Goal: Task Accomplishment & Management: Manage account settings

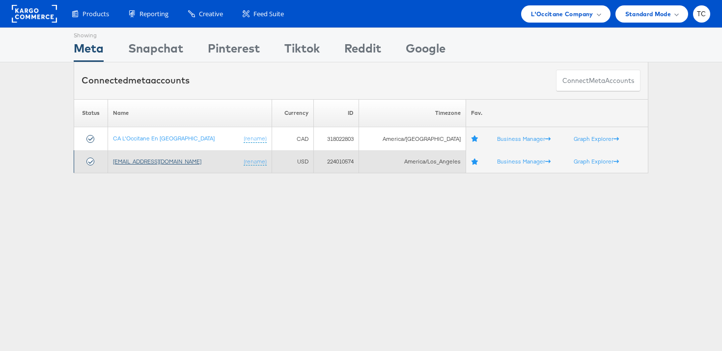
click at [134, 164] on link "[EMAIL_ADDRESS][DOMAIN_NAME]" at bounding box center [157, 161] width 88 height 7
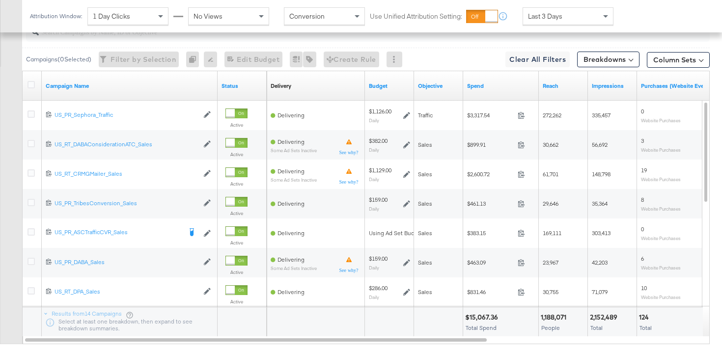
scroll to position [497, 0]
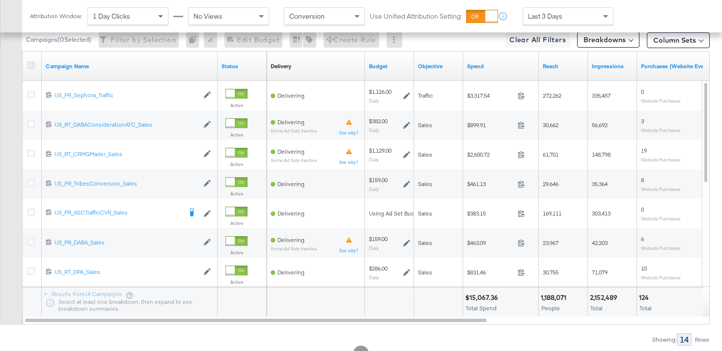
click at [29, 65] on icon at bounding box center [31, 64] width 7 height 7
click at [0, 0] on input "checkbox" at bounding box center [0, 0] width 0 height 0
click at [29, 65] on icon at bounding box center [31, 64] width 7 height 7
click at [0, 0] on input "checkbox" at bounding box center [0, 0] width 0 height 0
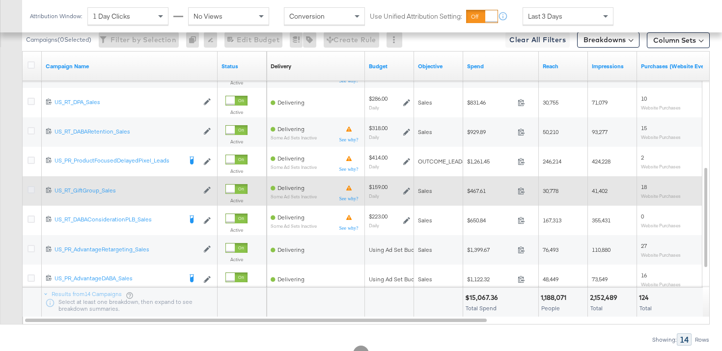
click at [28, 187] on icon at bounding box center [31, 189] width 7 height 7
click at [0, 0] on input "checkbox" at bounding box center [0, 0] width 0 height 0
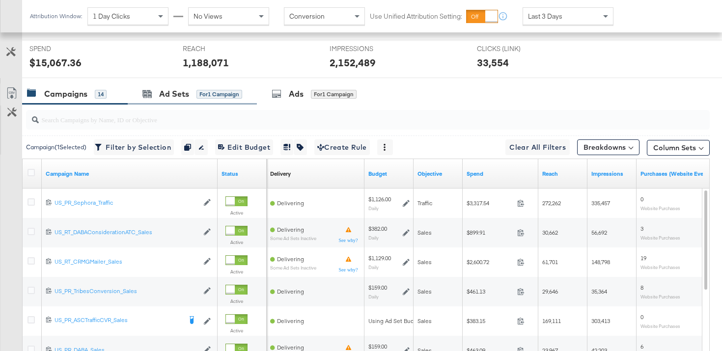
click at [192, 100] on div "Ad Sets for 1 Campaign" at bounding box center [192, 93] width 129 height 21
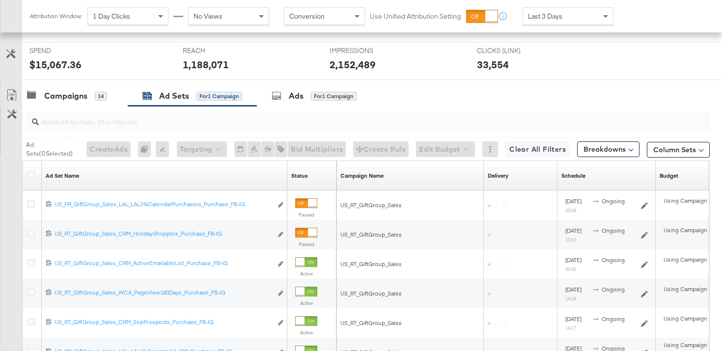
scroll to position [389, 0]
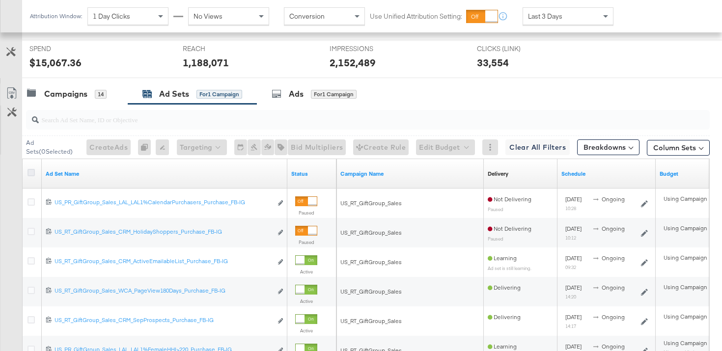
click at [30, 171] on icon at bounding box center [31, 172] width 7 height 7
click at [0, 0] on input "checkbox" at bounding box center [0, 0] width 0 height 0
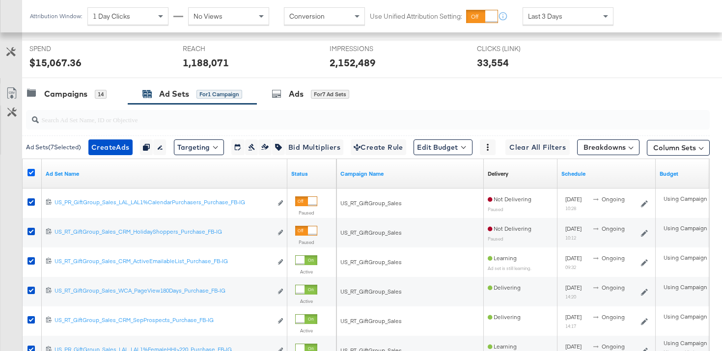
click at [30, 171] on icon at bounding box center [31, 172] width 7 height 7
click at [0, 0] on input "checkbox" at bounding box center [0, 0] width 0 height 0
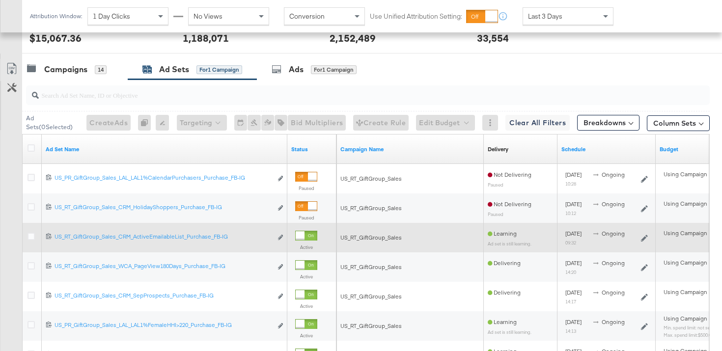
scroll to position [416, 0]
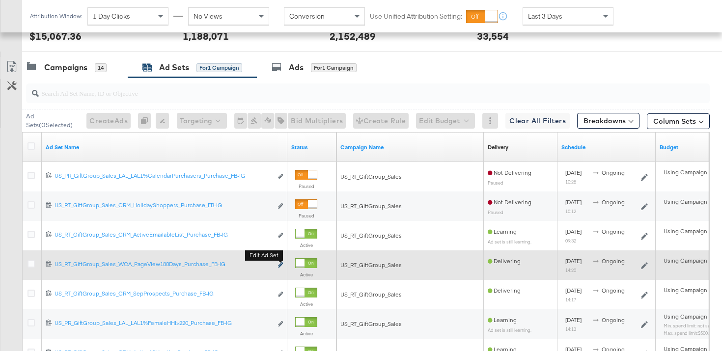
click at [281, 268] on button "Edit ad set" at bounding box center [280, 265] width 6 height 10
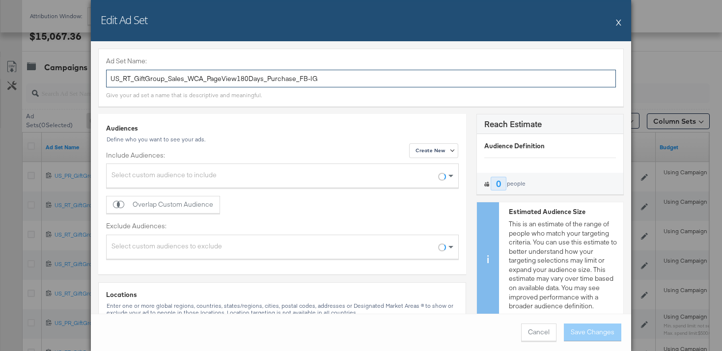
click at [306, 80] on input "US_RT_GiftGroup_Sales_WCA_PageView180Days_Purchase_FB-IG" at bounding box center [361, 79] width 510 height 18
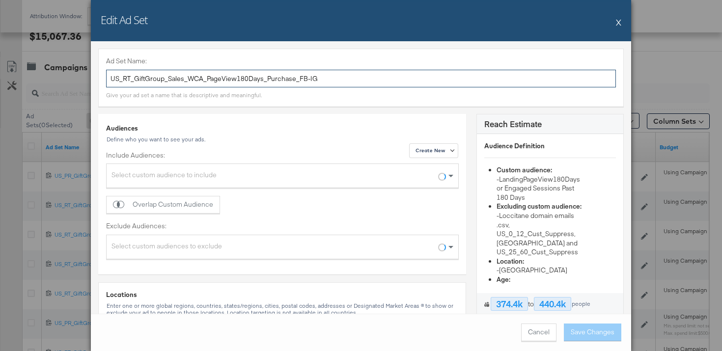
click at [306, 80] on input "US_RT_GiftGroup_Sales_WCA_PageView180Days_Purchase_FB-IG" at bounding box center [361, 79] width 510 height 18
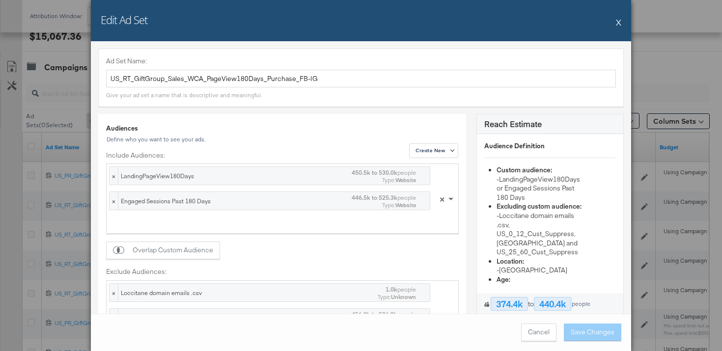
click at [620, 20] on button "X" at bounding box center [618, 22] width 5 height 20
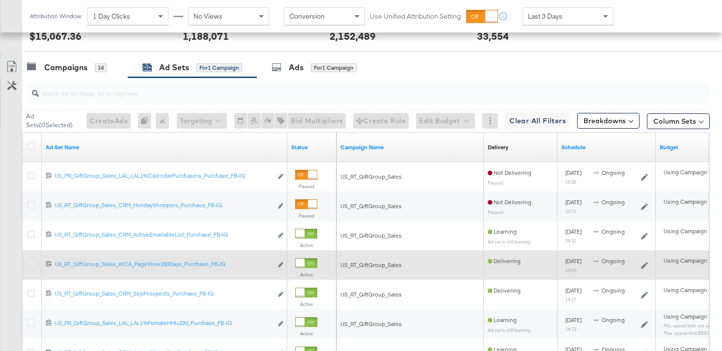
click at [32, 265] on icon at bounding box center [31, 263] width 7 height 7
click at [0, 0] on input "checkbox" at bounding box center [0, 0] width 0 height 0
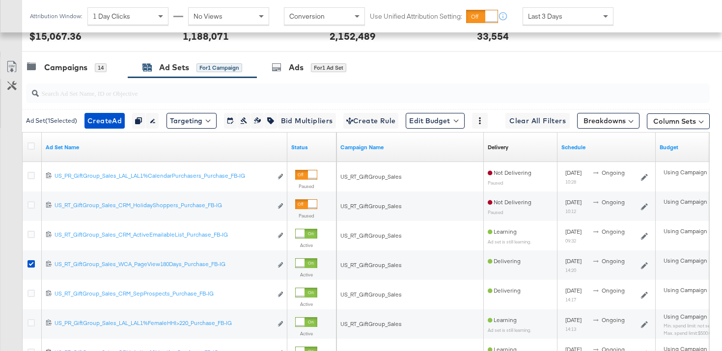
click at [285, 62] on div "Ads for 1 Ad Set" at bounding box center [309, 67] width 75 height 11
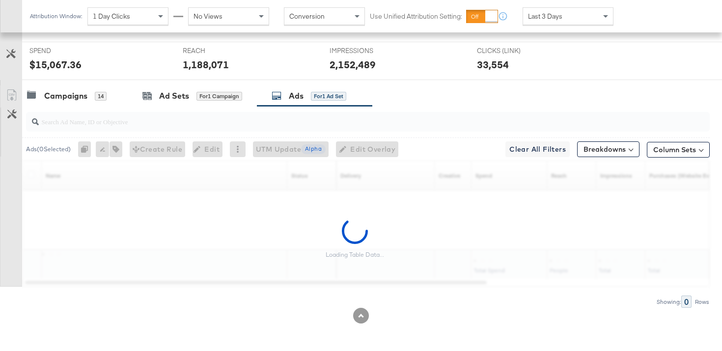
scroll to position [387, 0]
click at [131, 127] on input "search" at bounding box center [344, 117] width 610 height 19
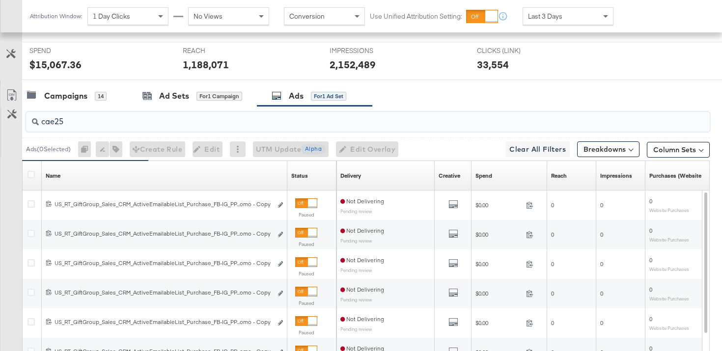
type input "cae25"
click at [33, 178] on div at bounding box center [33, 176] width 10 height 10
click at [32, 177] on icon at bounding box center [31, 174] width 7 height 7
click at [0, 0] on input "checkbox" at bounding box center [0, 0] width 0 height 0
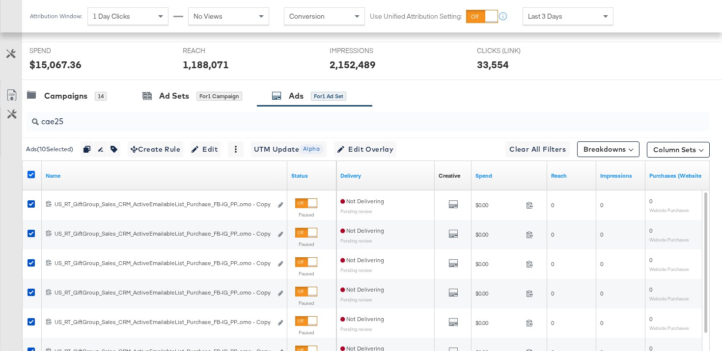
click at [32, 177] on icon at bounding box center [31, 174] width 7 height 7
click at [0, 0] on input "checkbox" at bounding box center [0, 0] width 0 height 0
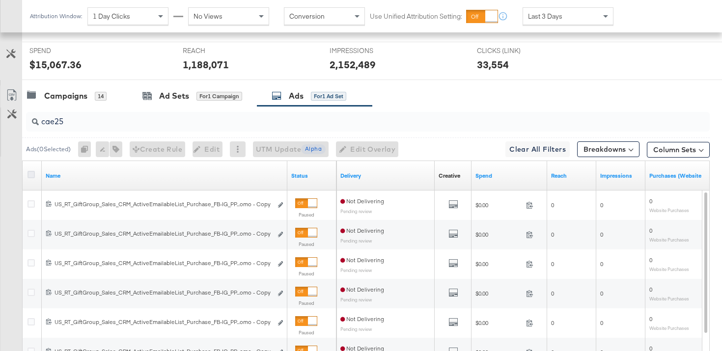
click at [32, 177] on icon at bounding box center [31, 174] width 7 height 7
click at [0, 0] on input "checkbox" at bounding box center [0, 0] width 0 height 0
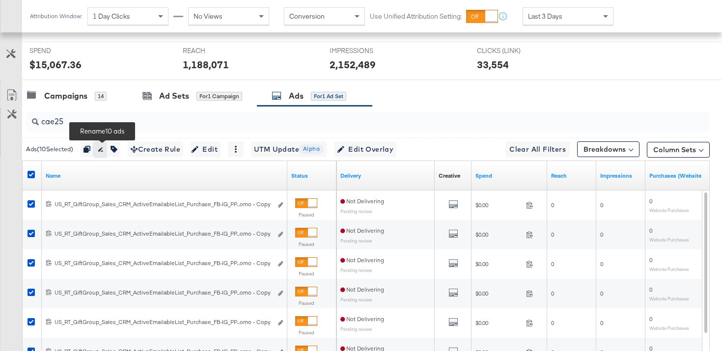
click at [104, 149] on icon "button" at bounding box center [100, 149] width 7 height 7
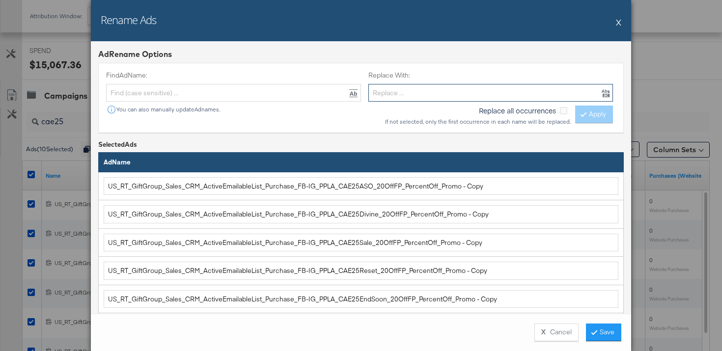
click at [412, 92] on input "text" at bounding box center [490, 93] width 245 height 18
paste input "US_RT_GiftGroup_Sales_WCA_PageView180Days_Purchase_FB-IG"
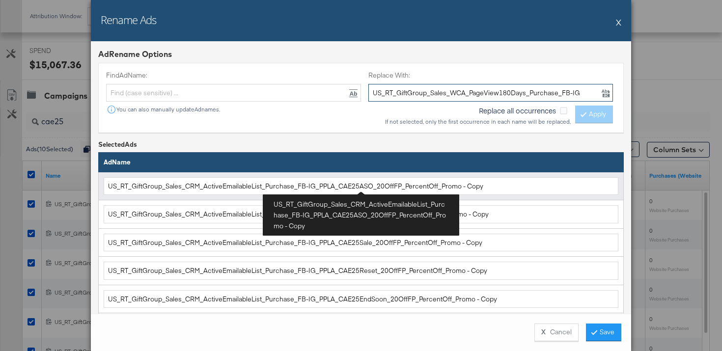
type input "US_RT_GiftGroup_Sales_WCA_PageView180Days_Purchase_FB-IG"
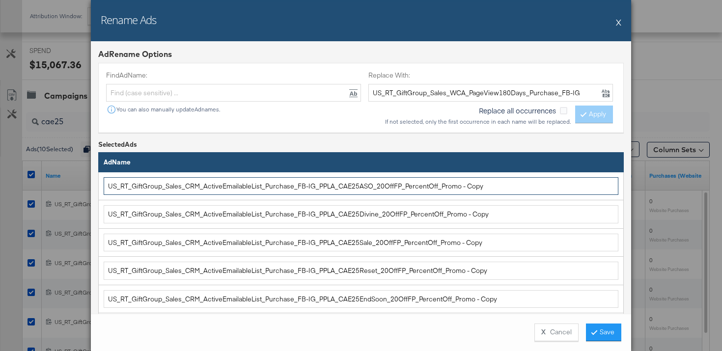
drag, startPoint x: 312, startPoint y: 186, endPoint x: 85, endPoint y: 183, distance: 226.9
click at [85, 184] on div "Rename Ads X Ad Rename Options Find Ad Name: You can also manually update Ad na…" at bounding box center [361, 175] width 722 height 351
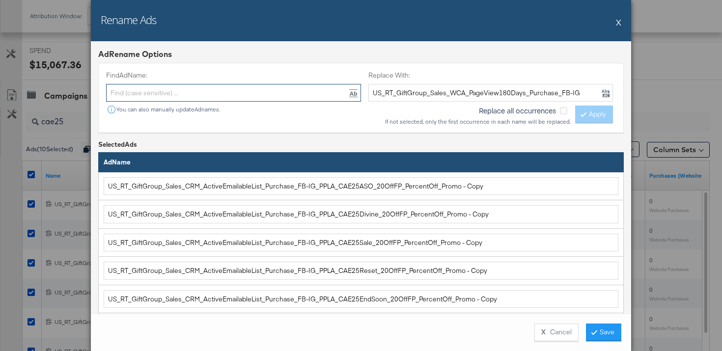
click at [145, 95] on input "text" at bounding box center [233, 93] width 255 height 18
paste input "US_RT_GiftGroup_Sales_CRM_ActiveEmailableList_Purchase_FB-IG"
type input "US_RT_GiftGroup_Sales_CRM_ActiveEmailableList_Purchase_FB-IG"
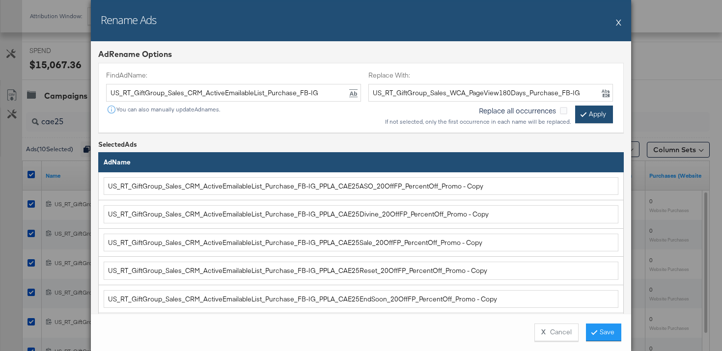
click at [602, 117] on button "Apply" at bounding box center [594, 115] width 38 height 18
type input "US_RT_GiftGroup_Sales_WCA_PageView180Days_Purchase_FB-IG_PPLA_CAE25ASO_20OffFP_…"
type input "US_RT_GiftGroup_Sales_WCA_PageView180Days_Purchase_FB-IG_PPLA_CAE25Divine_20Off…"
type input "US_RT_GiftGroup_Sales_WCA_PageView180Days_Purchase_FB-IG_PPLA_CAE25Sale_20OffFP…"
type input "US_RT_GiftGroup_Sales_WCA_PageView180Days_Purchase_FB-IG_PPLA_CAE25Reset_20OffF…"
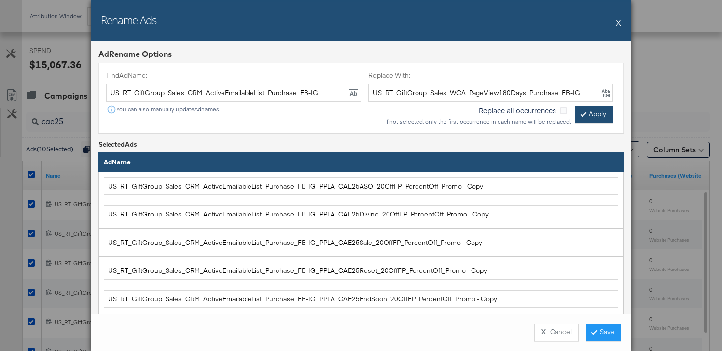
type input "US_RT_GiftGroup_Sales_WCA_PageView180Days_Purchase_FB-IG_PPLA_CAE25EndSoon_20Of…"
type input "US_RT_GiftGroup_Sales_WCA_PageView180Days_Purchase_FB-IG_PPLA_CAE25SaleProductE…"
type input "US_RT_GiftGroup_Sales_WCA_PageView180Days_Purchase_FB-IG_PPLA_CAE25AlmondMist_2…"
type input "US_RT_GiftGroup_Sales_WCA_PageView180Days_Purchase_FB-IG_PPLA_CAE25SheaHC_20Off…"
type input "US_RT_GiftGroup_Sales_WCA_PageView180Days_Purchase_FB-IG_PPVLA_CAE25UGC_20OffFP…"
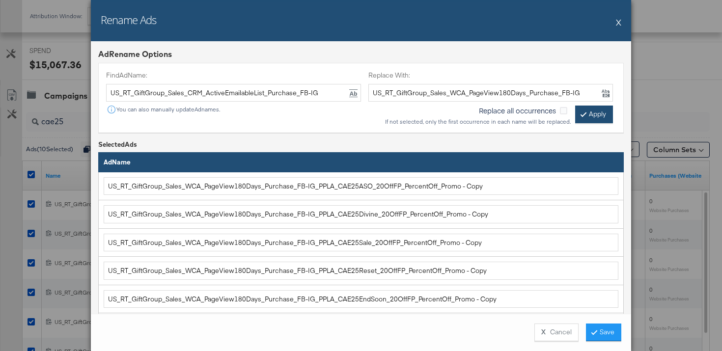
type input "US_RT_GiftGroup_Sales_WCA_PageView180Days_Purchase_FB-IG_PPVLA_CAE25PromoNoProd…"
click at [595, 335] on button "Save" at bounding box center [603, 333] width 35 height 18
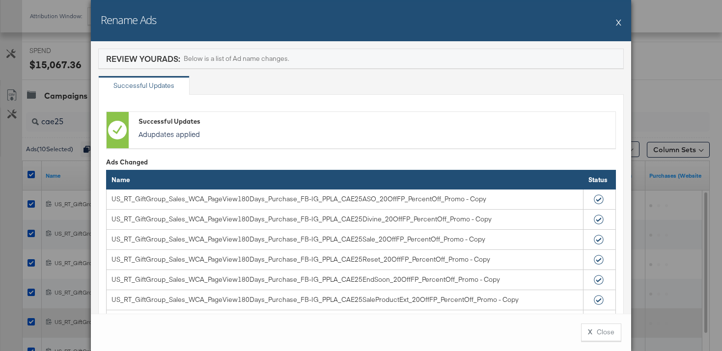
click at [595, 332] on button "X Close" at bounding box center [601, 333] width 40 height 18
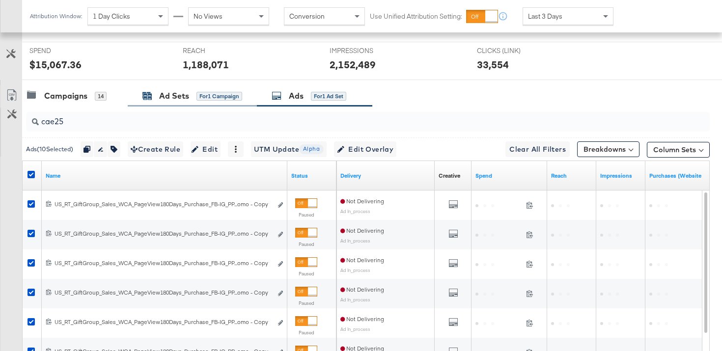
click at [186, 95] on div "Ad Sets" at bounding box center [174, 95] width 30 height 11
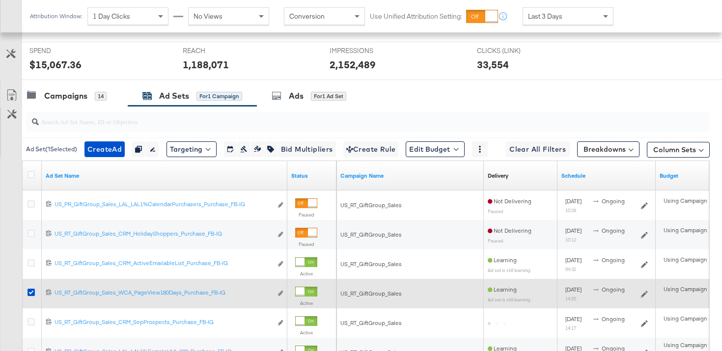
click at [35, 292] on div at bounding box center [33, 294] width 10 height 10
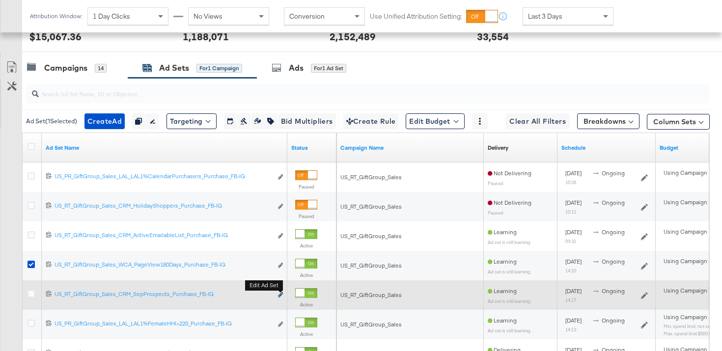
click at [281, 296] on icon "link" at bounding box center [280, 294] width 5 height 5
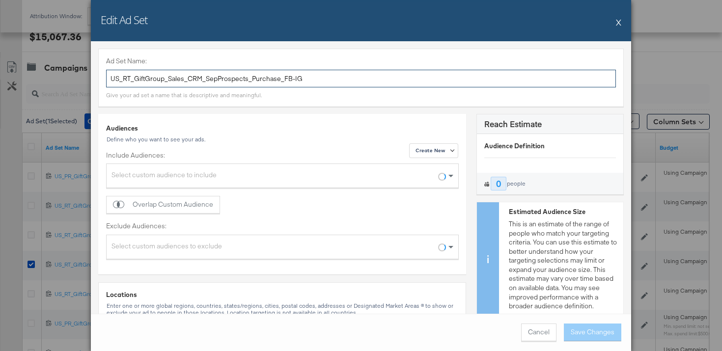
click at [362, 82] on input "US_RT_GiftGroup_Sales_CRM_SepProspects_Purchase_FB-IG" at bounding box center [361, 79] width 510 height 18
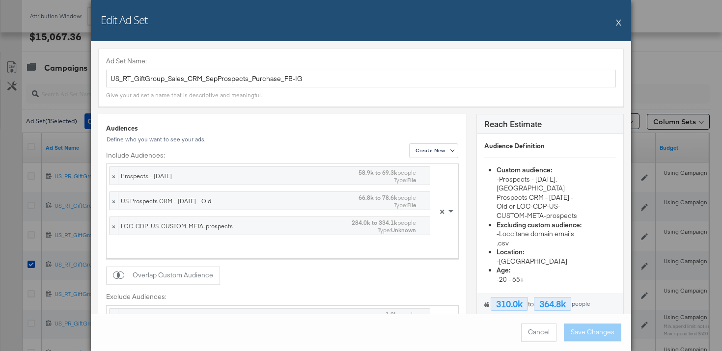
click at [619, 23] on button "X" at bounding box center [618, 22] width 5 height 20
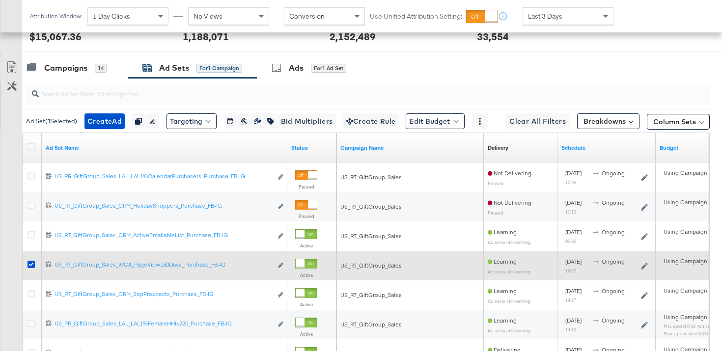
click at [31, 268] on div at bounding box center [33, 266] width 10 height 10
click at [31, 265] on icon at bounding box center [31, 264] width 7 height 7
click at [0, 0] on input "checkbox" at bounding box center [0, 0] width 0 height 0
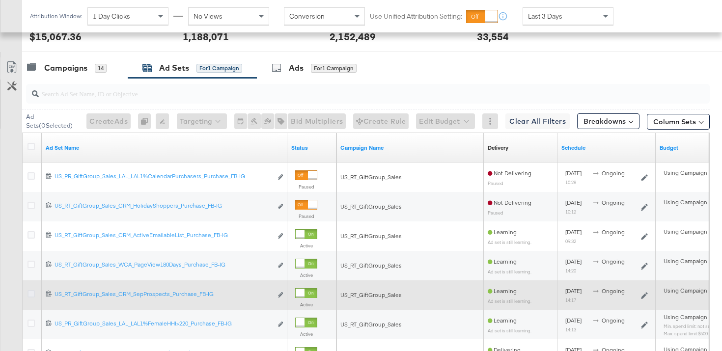
click at [29, 294] on icon at bounding box center [31, 293] width 7 height 7
click at [0, 0] on input "checkbox" at bounding box center [0, 0] width 0 height 0
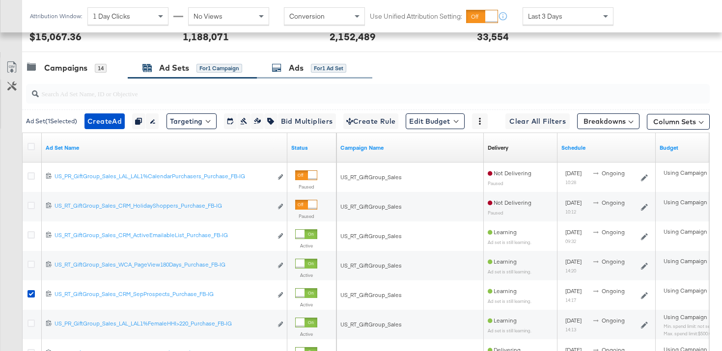
click at [311, 73] on div "Ads for 1 Ad Set" at bounding box center [314, 67] width 115 height 21
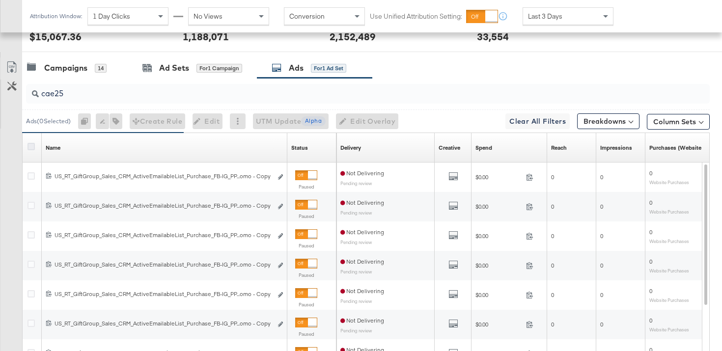
click at [32, 148] on icon at bounding box center [31, 146] width 7 height 7
click at [0, 0] on input "checkbox" at bounding box center [0, 0] width 0 height 0
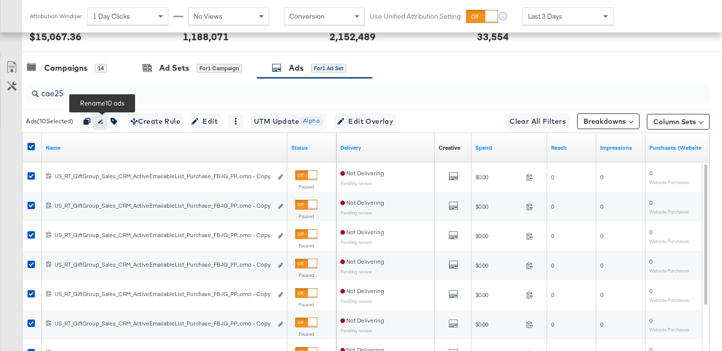
click at [104, 124] on icon "button" at bounding box center [100, 121] width 7 height 7
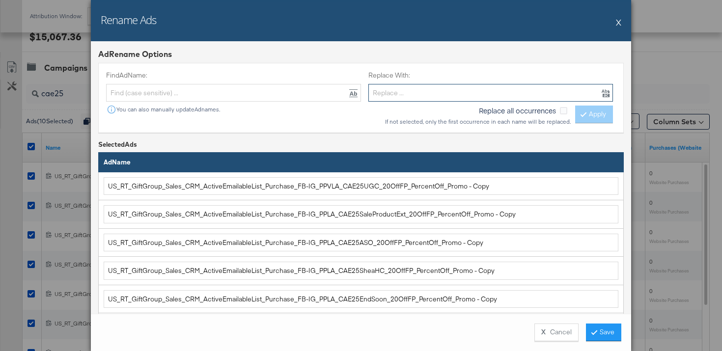
click at [463, 91] on input "text" at bounding box center [490, 93] width 245 height 18
paste input "US_RT_GiftGroup_Sales_CRM_SepProspects_Purchase_FB-IG"
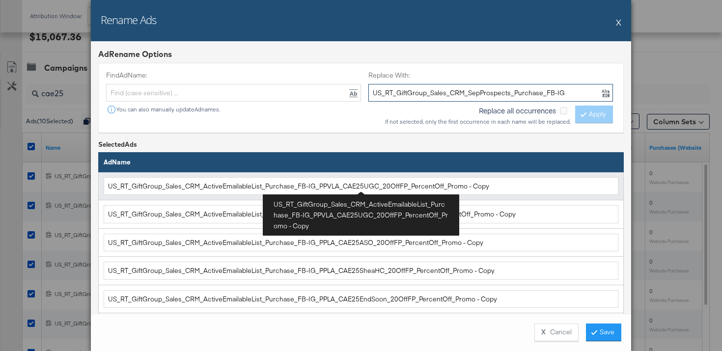
type input "US_RT_GiftGroup_Sales_CRM_SepProspects_Purchase_FB-IG"
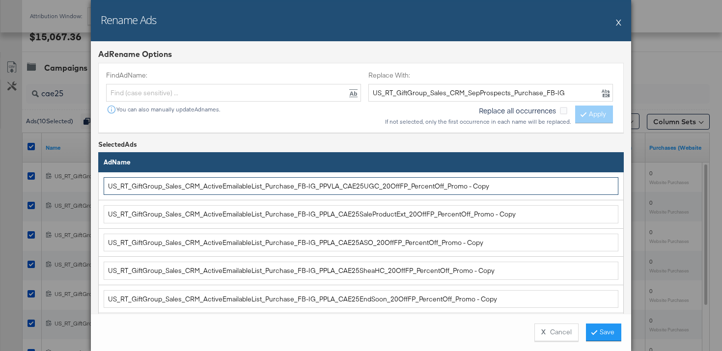
drag, startPoint x: 313, startPoint y: 186, endPoint x: 75, endPoint y: 189, distance: 238.2
click at [75, 189] on div "Rename Ads X Ad Rename Options Find Ad Name: You can also manually update Ad na…" at bounding box center [361, 175] width 722 height 351
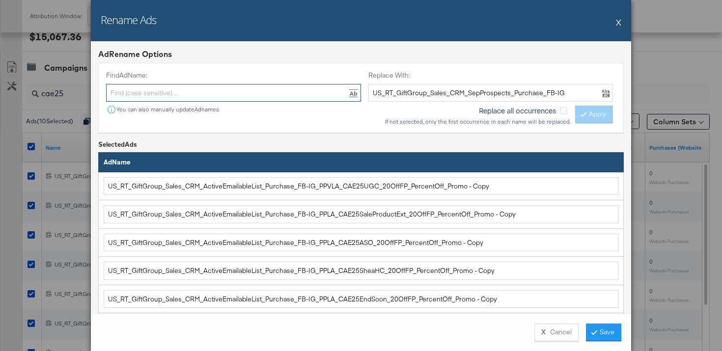
click at [165, 99] on input "text" at bounding box center [233, 93] width 255 height 18
paste input "US_RT_GiftGroup_Sales_CRM_ActiveEmailableList_Purchase_FB-IG"
type input "US_RT_GiftGroup_Sales_CRM_ActiveEmailableList_Purchase_FB-IG"
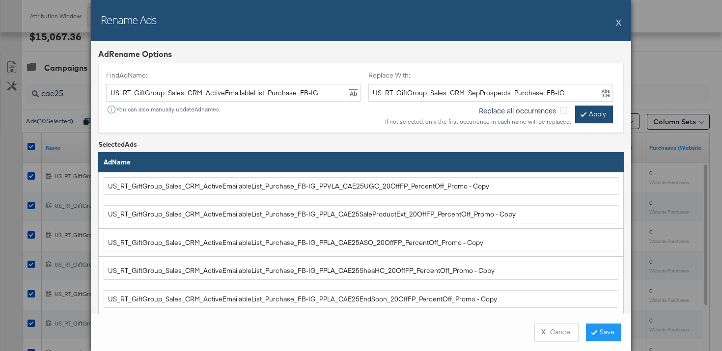
click at [585, 118] on button "Apply" at bounding box center [594, 115] width 38 height 18
type input "US_RT_GiftGroup_Sales_CRM_SepProspects_Purchase_FB-IG_PPVLA_CAE25UGC_20OffFP_Pe…"
type input "US_RT_GiftGroup_Sales_CRM_SepProspects_Purchase_FB-IG_PPLA_CAE25SaleProductExt_…"
type input "US_RT_GiftGroup_Sales_CRM_SepProspects_Purchase_FB-IG_PPLA_CAE25ASO_20OffFP_Per…"
type input "US_RT_GiftGroup_Sales_CRM_SepProspects_Purchase_FB-IG_PPLA_CAE25SheaHC_20OffFP_…"
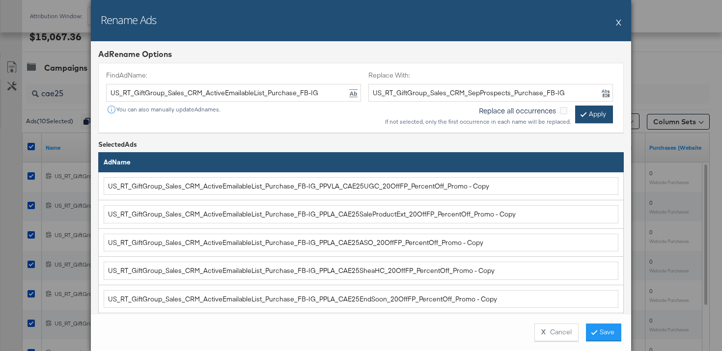
type input "US_RT_GiftGroup_Sales_CRM_SepProspects_Purchase_FB-IG_PPLA_CAE25EndSoon_20OffFP…"
type input "US_RT_GiftGroup_Sales_CRM_SepProspects_Purchase_FB-IG_PPLA_CAE25Sale_20OffFP_Pe…"
type input "US_RT_GiftGroup_Sales_CRM_SepProspects_Purchase_FB-IG_PPVLA_CAE25PromoNoProdGIF…"
type input "US_RT_GiftGroup_Sales_CRM_SepProspects_Purchase_FB-IG_PPLA_CAE25AlmondMist_20Of…"
type input "US_RT_GiftGroup_Sales_CRM_SepProspects_Purchase_FB-IG_PPLA_CAE25Reset_20OffFP_P…"
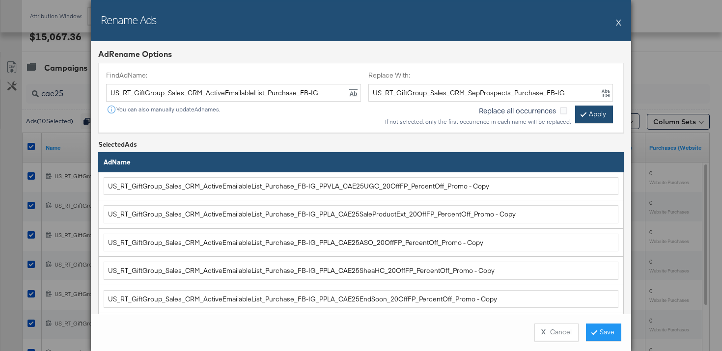
type input "US_RT_GiftGroup_Sales_CRM_SepProspects_Purchase_FB-IG_PPLA_CAE25Divine_20OffFP_…"
click at [597, 337] on button "Save" at bounding box center [603, 333] width 35 height 18
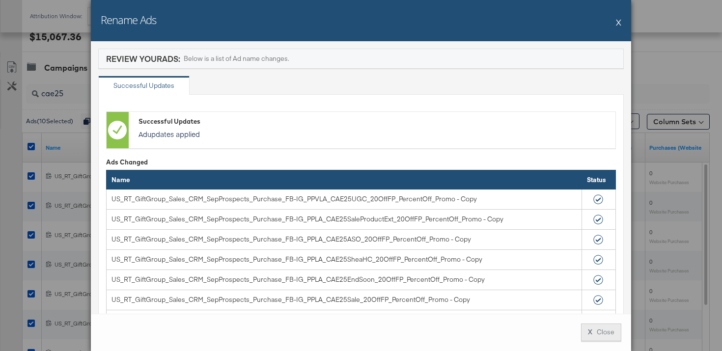
click at [605, 329] on button "X Close" at bounding box center [601, 333] width 40 height 18
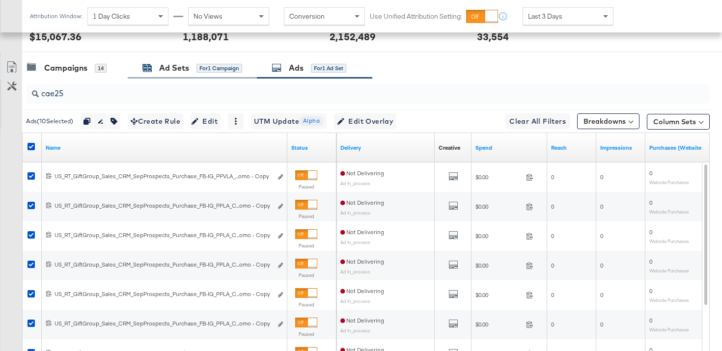
click at [182, 70] on div "Ad Sets" at bounding box center [174, 67] width 30 height 11
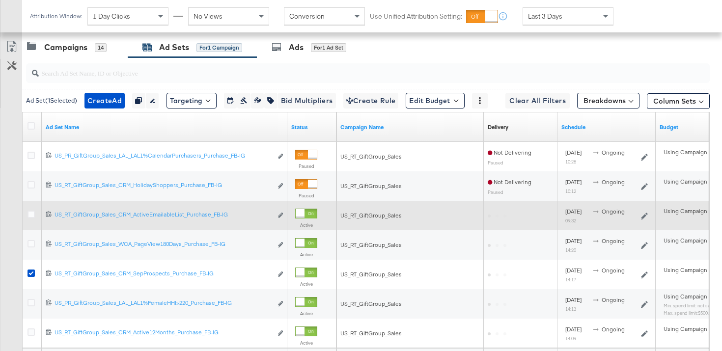
scroll to position [456, 0]
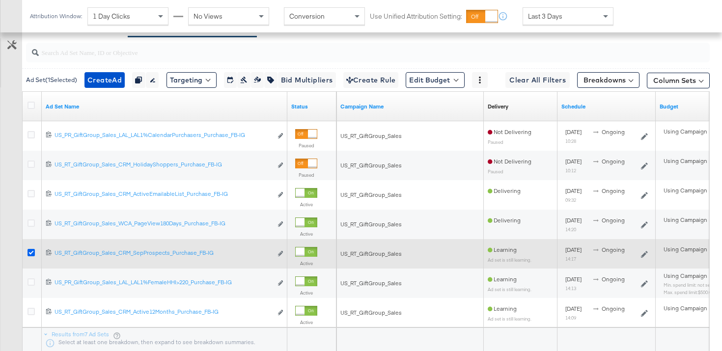
click at [32, 252] on icon at bounding box center [31, 252] width 7 height 7
click at [0, 0] on input "checkbox" at bounding box center [0, 0] width 0 height 0
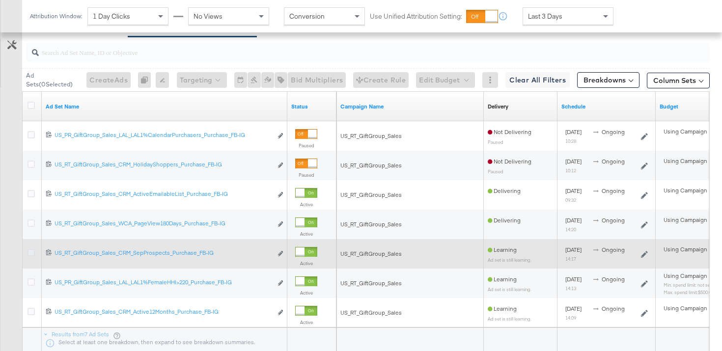
scroll to position [460, 0]
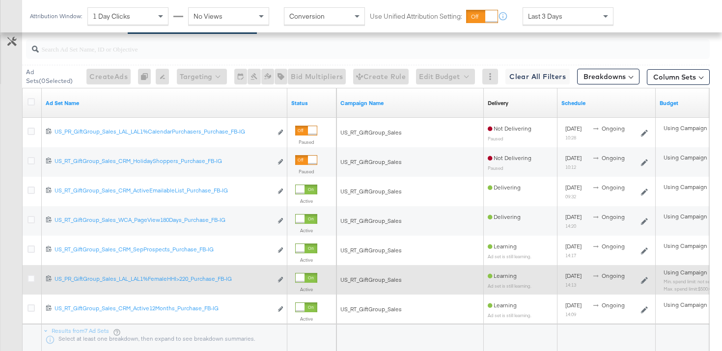
click at [284, 281] on div "6579871771891 US_PR_GiftGroup_Sales_LAL_LAL1%FemaleHHI>220_Purchase_FB-IG US_PR…" at bounding box center [165, 280] width 246 height 18
click at [281, 280] on icon "link" at bounding box center [280, 279] width 5 height 5
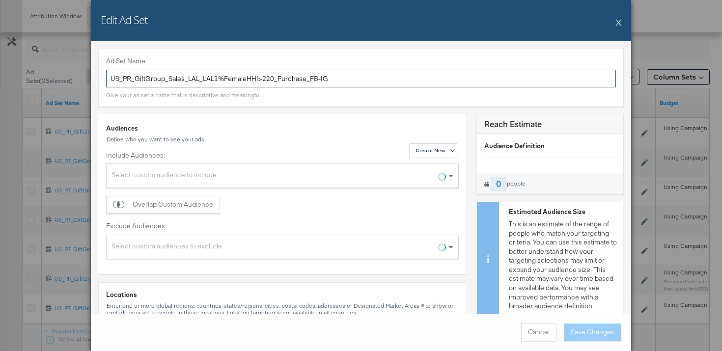
click at [281, 81] on input "US_PR_GiftGroup_Sales_LAL_LAL1%FemaleHHI>220_Purchase_FB-IG" at bounding box center [361, 79] width 510 height 18
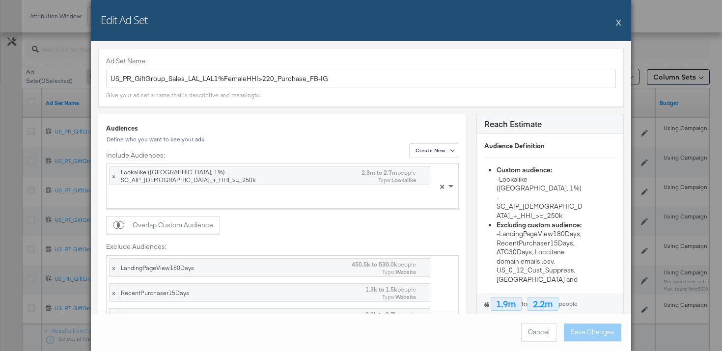
click at [616, 20] on button "X" at bounding box center [618, 22] width 5 height 20
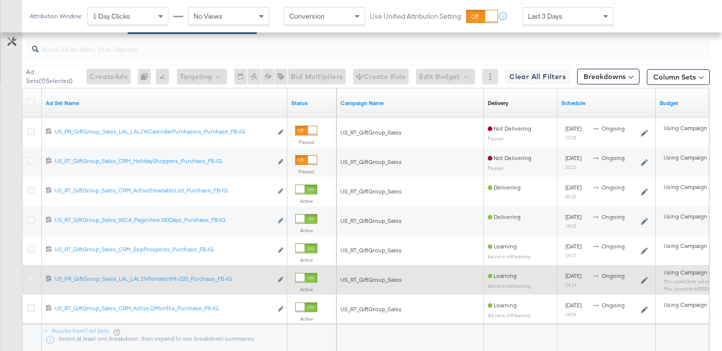
click at [29, 277] on icon at bounding box center [31, 278] width 7 height 7
click at [0, 0] on input "checkbox" at bounding box center [0, 0] width 0 height 0
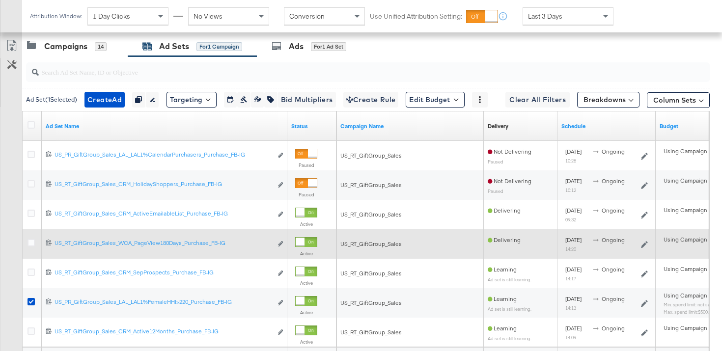
scroll to position [416, 0]
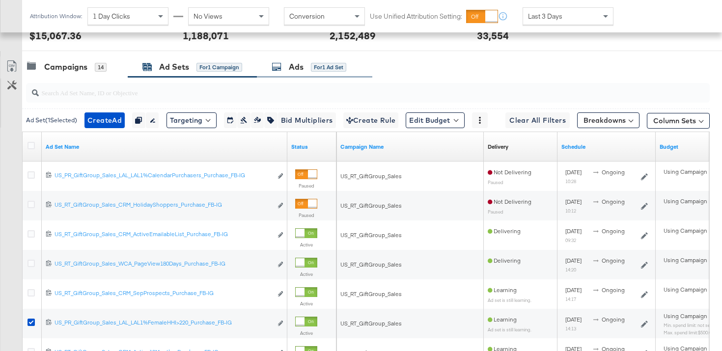
click at [288, 71] on div "Ads for 1 Ad Set" at bounding box center [309, 66] width 75 height 11
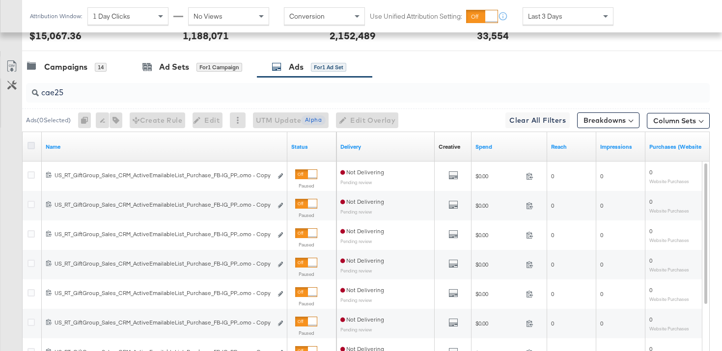
click at [31, 144] on icon at bounding box center [31, 145] width 7 height 7
click at [0, 0] on input "checkbox" at bounding box center [0, 0] width 0 height 0
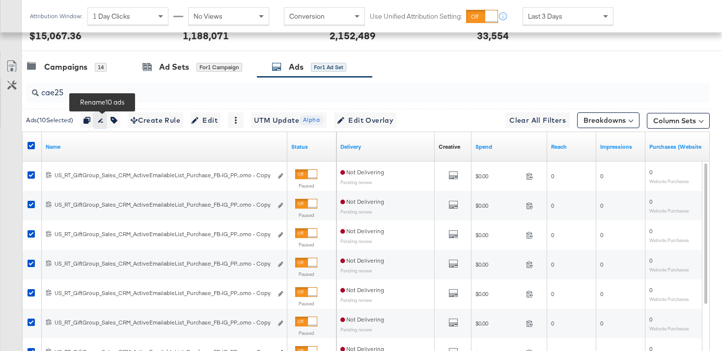
click at [104, 124] on button "button" at bounding box center [100, 120] width 13 height 16
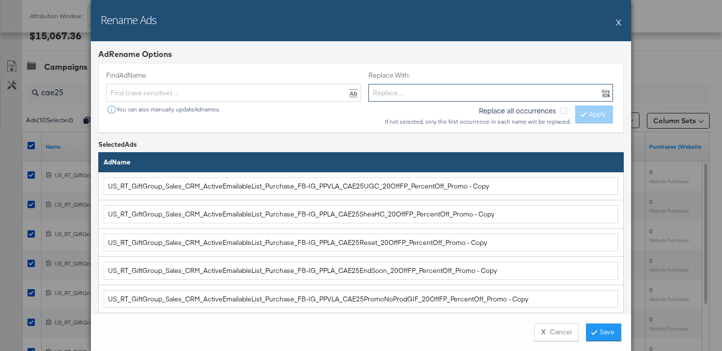
click at [386, 98] on input "text" at bounding box center [490, 93] width 245 height 18
paste input "US_PR_GiftGroup_Sales_LAL_LAL1%FemaleHHI>220_Purchase_FB-IG"
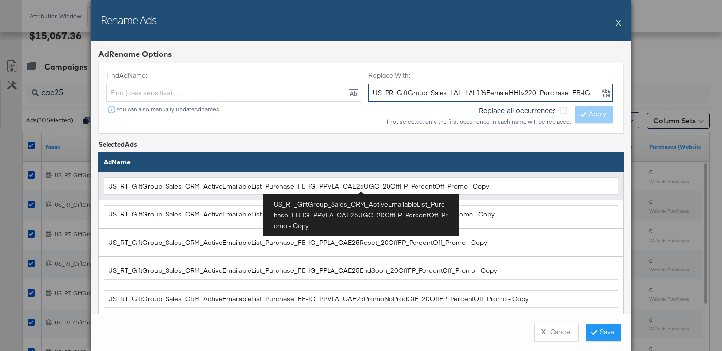
type input "US_PR_GiftGroup_Sales_LAL_LAL1%FemaleHHI>220_Purchase_FB-IG"
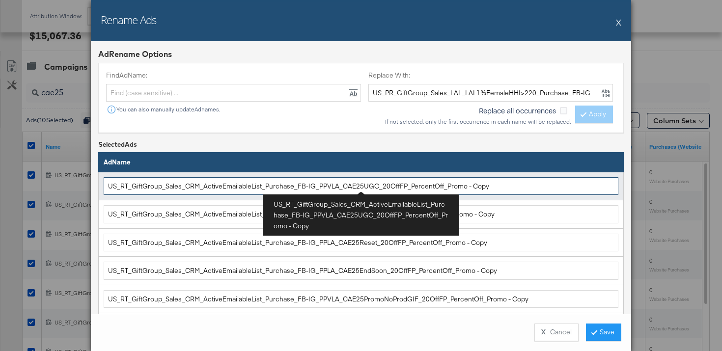
click at [315, 183] on input "US_RT_GiftGroup_Sales_CRM_ActiveEmailableList_Purchase_FB-IG_PPVLA_CAE25UGC_20O…" at bounding box center [361, 186] width 515 height 18
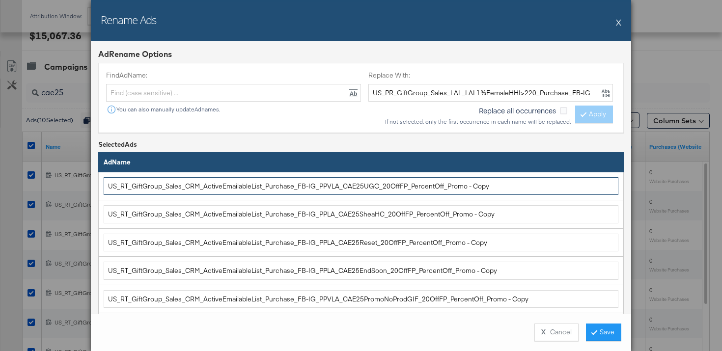
drag, startPoint x: 310, startPoint y: 186, endPoint x: 78, endPoint y: 186, distance: 232.3
click at [79, 187] on div "Rename Ads X Ad Rename Options Find Ad Name: You can also manually update Ad na…" at bounding box center [361, 175] width 722 height 351
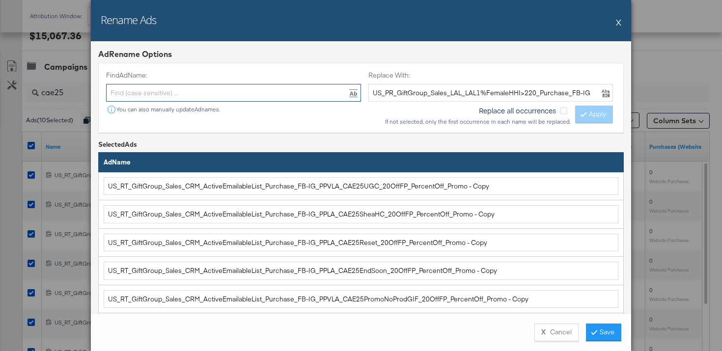
click at [143, 90] on input "text" at bounding box center [233, 93] width 255 height 18
paste input "US_RT_GiftGroup_Sales_CRM_ActiveEmailableList_Purchase_FB-IG"
type input "US_RT_GiftGroup_Sales_CRM_ActiveEmailableList_Purchase_FB-IG"
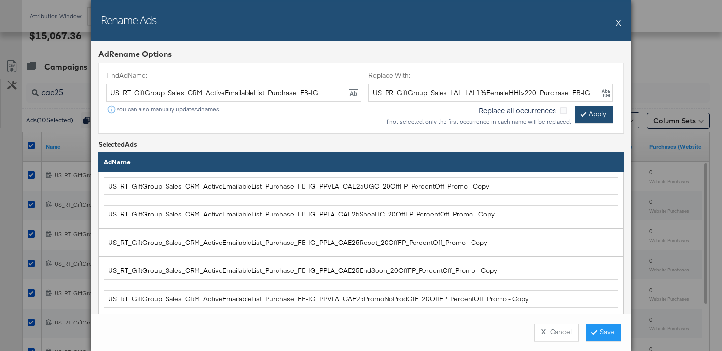
click at [584, 111] on icon at bounding box center [583, 114] width 3 height 6
type input "US_PR_GiftGroup_Sales_LAL_LAL1%FemaleHHI>220_Purchase_FB-IG_PPVLA_CAE25UGC_20Of…"
type input "US_PR_GiftGroup_Sales_LAL_LAL1%FemaleHHI>220_Purchase_FB-IG_PPLA_CAE25SheaHC_20…"
type input "US_PR_GiftGroup_Sales_LAL_LAL1%FemaleHHI>220_Purchase_FB-IG_PPLA_CAE25Reset_20O…"
type input "US_PR_GiftGroup_Sales_LAL_LAL1%FemaleHHI>220_Purchase_FB-IG_PPLA_CAE25EndSoon_2…"
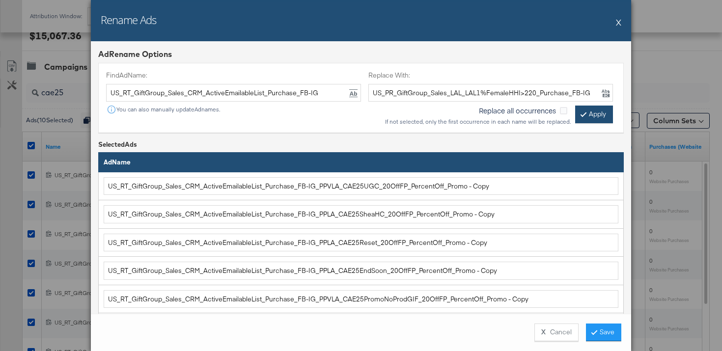
type input "US_PR_GiftGroup_Sales_LAL_LAL1%FemaleHHI>220_Purchase_FB-IG_PPVLA_CAE25PromoNoP…"
type input "US_PR_GiftGroup_Sales_LAL_LAL1%FemaleHHI>220_Purchase_FB-IG_PPLA_CAE25SaleProdu…"
type input "US_PR_GiftGroup_Sales_LAL_LAL1%FemaleHHI>220_Purchase_FB-IG_PPLA_CAE25ASO_20Off…"
type input "US_PR_GiftGroup_Sales_LAL_LAL1%FemaleHHI>220_Purchase_FB-IG_PPLA_CAE25AlmondMis…"
type input "US_PR_GiftGroup_Sales_LAL_LAL1%FemaleHHI>220_Purchase_FB-IG_PPLA_CAE25Sale_20Of…"
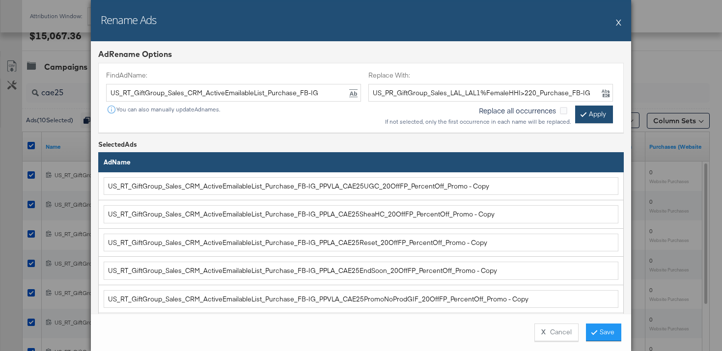
type input "US_PR_GiftGroup_Sales_LAL_LAL1%FemaleHHI>220_Purchase_FB-IG_PPLA_CAE25Divine_20…"
click at [602, 331] on button "Save" at bounding box center [603, 333] width 35 height 18
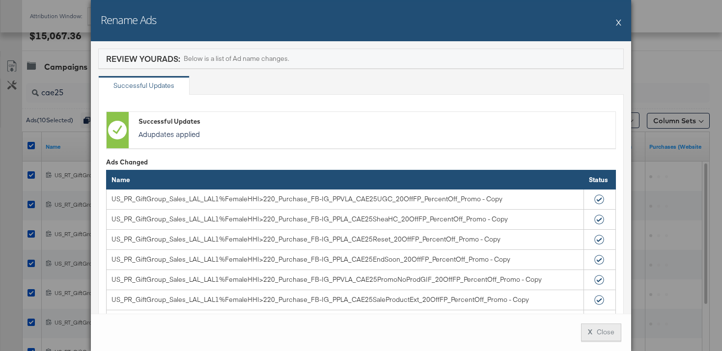
click at [594, 332] on button "X Close" at bounding box center [601, 333] width 40 height 18
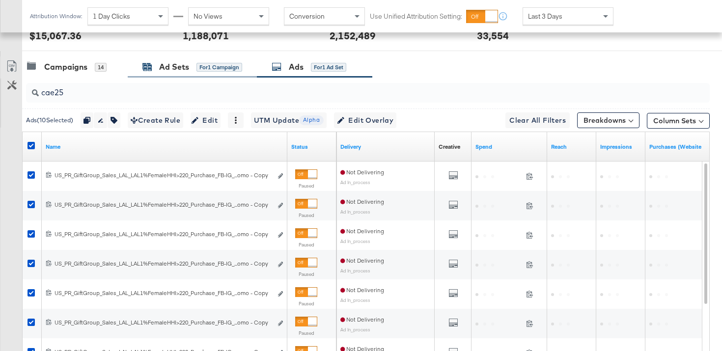
click at [192, 68] on div "Ad Sets for 1 Campaign" at bounding box center [192, 66] width 100 height 11
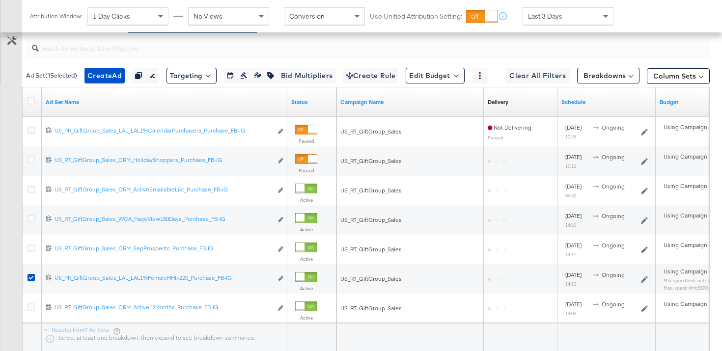
scroll to position [512, 0]
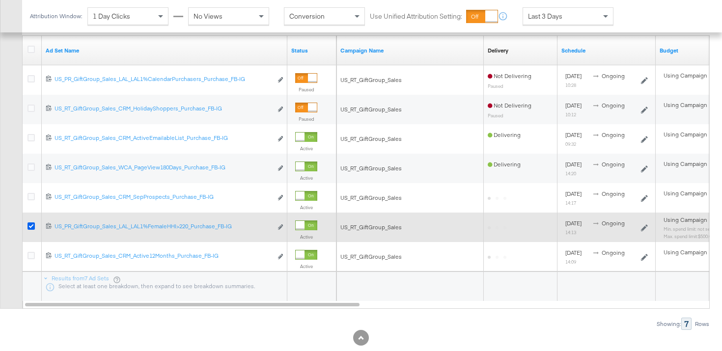
click at [31, 226] on icon at bounding box center [31, 225] width 7 height 7
click at [0, 0] on input "checkbox" at bounding box center [0, 0] width 0 height 0
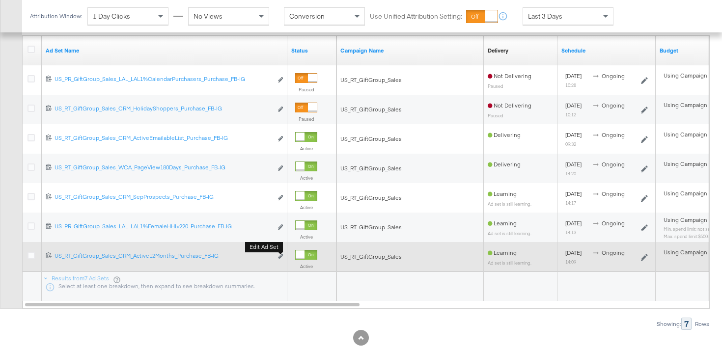
click at [278, 258] on button "Edit ad set" at bounding box center [280, 257] width 6 height 10
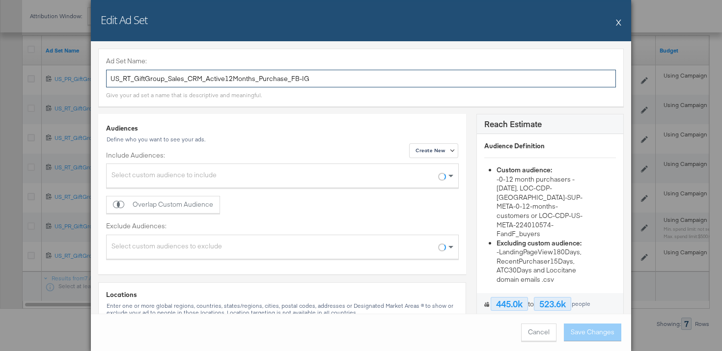
click at [272, 82] on input "US_RT_GiftGroup_Sales_CRM_Active12Months_Purchase_FB-IG" at bounding box center [361, 79] width 510 height 18
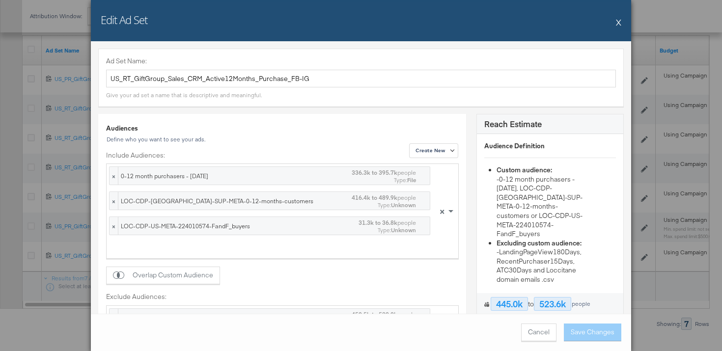
click at [618, 23] on button "X" at bounding box center [618, 22] width 5 height 20
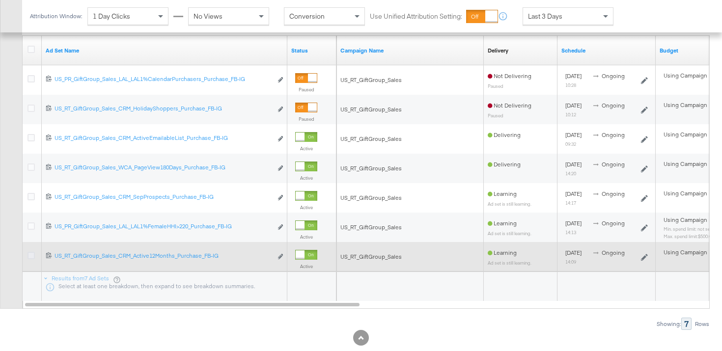
click at [32, 255] on icon at bounding box center [31, 255] width 7 height 7
click at [0, 0] on input "checkbox" at bounding box center [0, 0] width 0 height 0
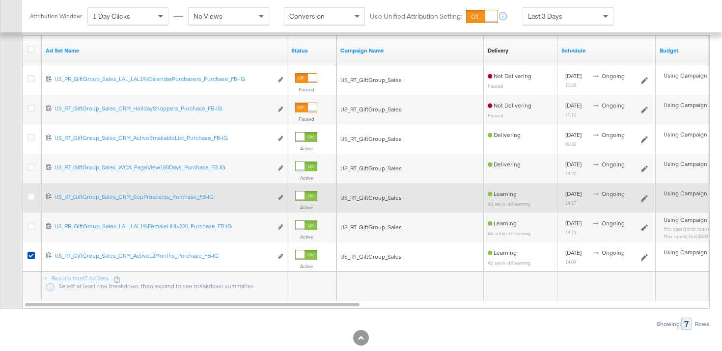
scroll to position [426, 0]
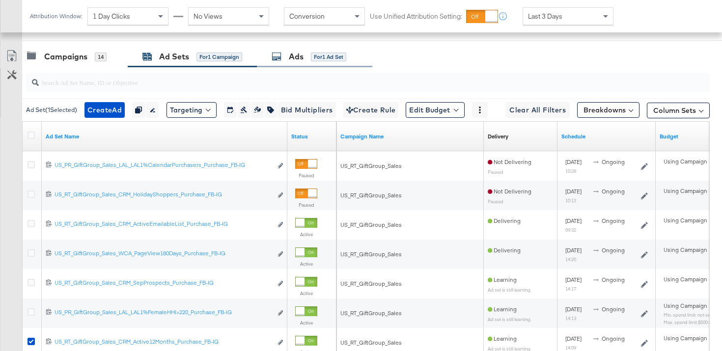
click at [279, 64] on div "Ads for 1 Ad Set" at bounding box center [314, 56] width 115 height 21
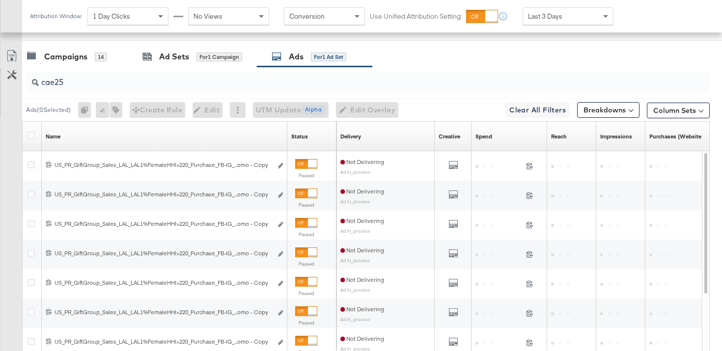
scroll to position [387, 0]
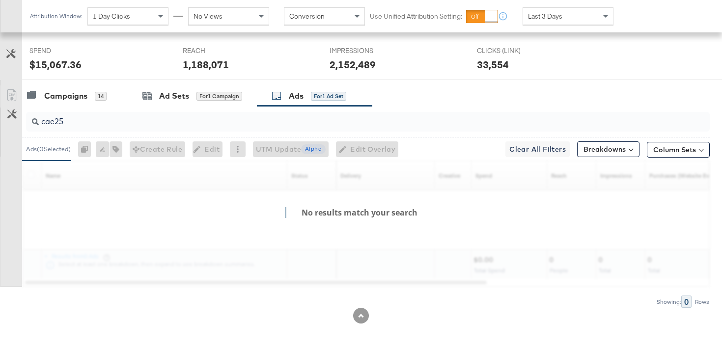
click at [32, 174] on div "Customize KPIs Export as CSV No results match your search Name Sorting Unavaila…" at bounding box center [355, 224] width 710 height 126
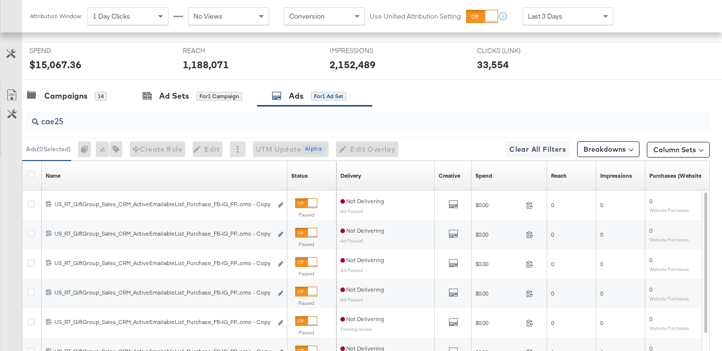
scroll to position [426, 0]
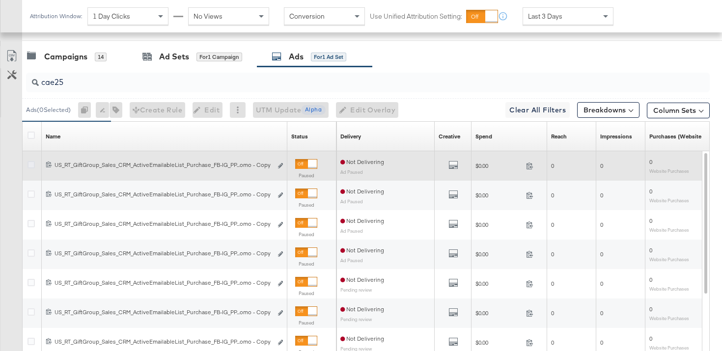
click at [31, 166] on icon at bounding box center [31, 164] width 7 height 7
click at [0, 0] on input "checkbox" at bounding box center [0, 0] width 0 height 0
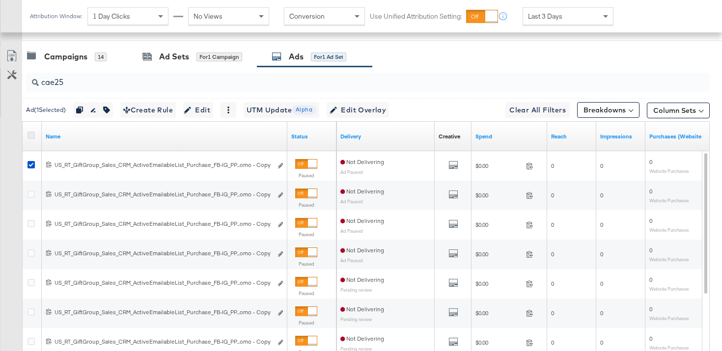
click at [29, 136] on icon at bounding box center [31, 135] width 7 height 7
click at [0, 0] on input "checkbox" at bounding box center [0, 0] width 0 height 0
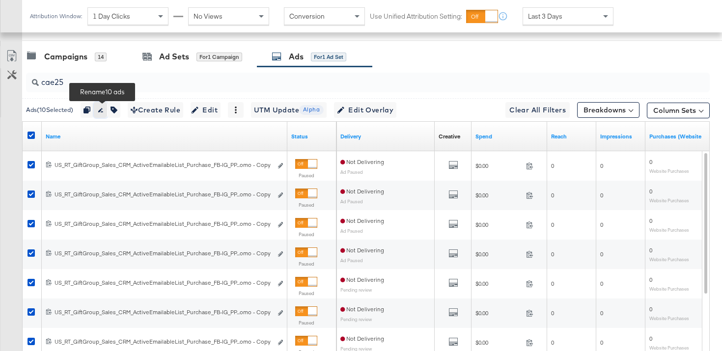
click at [104, 111] on icon "button" at bounding box center [100, 110] width 7 height 7
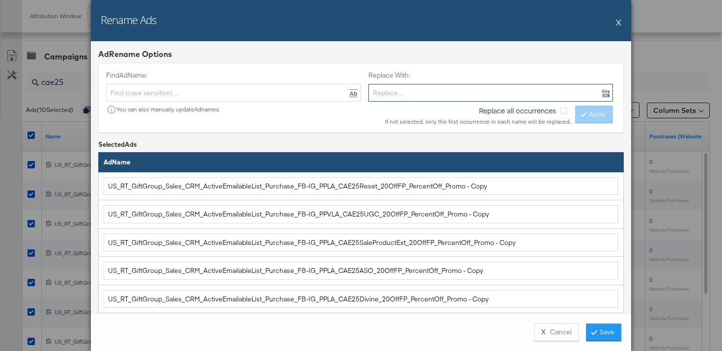
click at [398, 94] on input "text" at bounding box center [490, 93] width 245 height 18
paste input "US_RT_GiftGroup_Sales_CRM_Active12Months_Purchase_FB-IG"
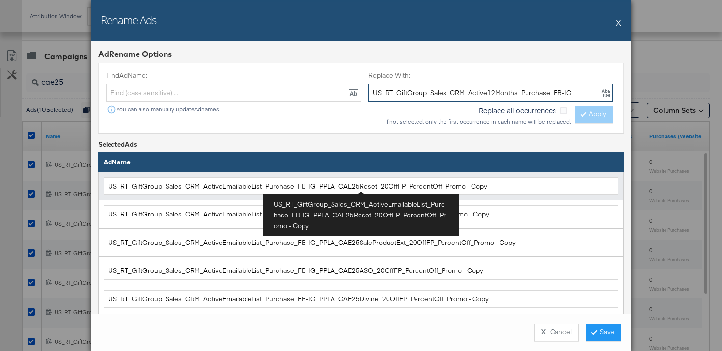
type input "US_RT_GiftGroup_Sales_CRM_Active12Months_Purchase_FB-IG"
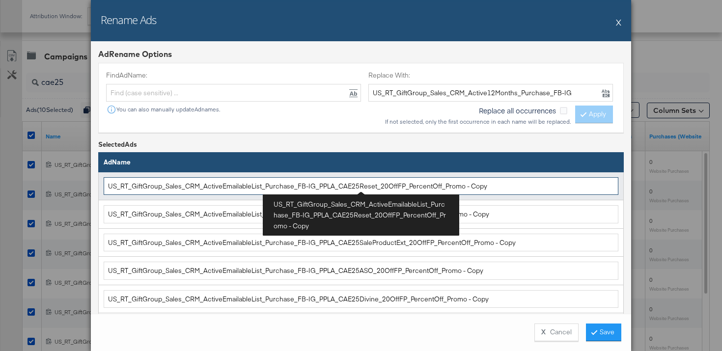
click at [338, 177] on input "US_RT_GiftGroup_Sales_CRM_ActiveEmailableList_Purchase_FB-IG_PPLA_CAE25Reset_20…" at bounding box center [361, 186] width 515 height 18
drag, startPoint x: 313, startPoint y: 187, endPoint x: 103, endPoint y: 184, distance: 210.2
click at [103, 184] on td "US_RT_GiftGroup_Sales_CRM_ActiveEmailableList_Purchase_FB-IG_PPLA_CAE25Reset_20…" at bounding box center [361, 186] width 525 height 28
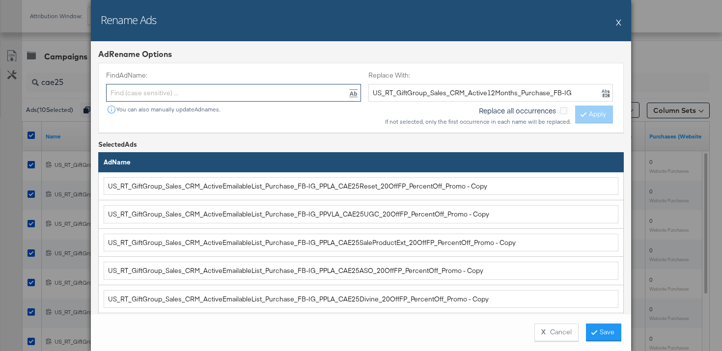
click at [157, 91] on input "text" at bounding box center [233, 93] width 255 height 18
paste input "US_RT_GiftGroup_Sales_CRM_ActiveEmailableList_Purchase_FB-IG"
type input "US_RT_GiftGroup_Sales_CRM_ActiveEmailableList_Purchase_FB-IG"
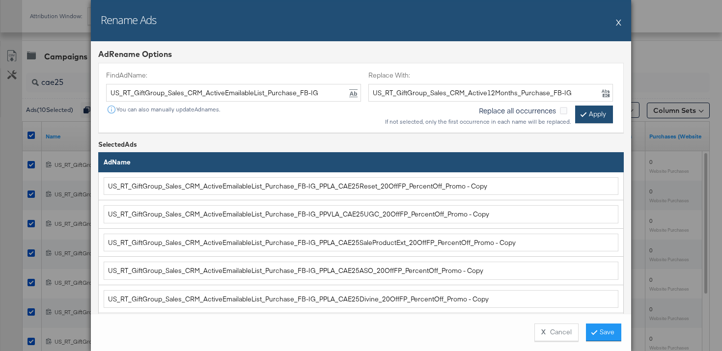
click at [605, 121] on button "Apply" at bounding box center [594, 115] width 38 height 18
type input "US_RT_GiftGroup_Sales_CRM_Active12Months_Purchase_FB-IG_PPLA_CAE25Reset_20OffFP…"
type input "US_RT_GiftGroup_Sales_CRM_Active12Months_Purchase_FB-IG_PPVLA_CAE25UGC_20OffFP_…"
type input "US_RT_GiftGroup_Sales_CRM_Active12Months_Purchase_FB-IG_PPLA_CAE25SaleProductEx…"
type input "US_RT_GiftGroup_Sales_CRM_Active12Months_Purchase_FB-IG_PPLA_CAE25ASO_20OffFP_P…"
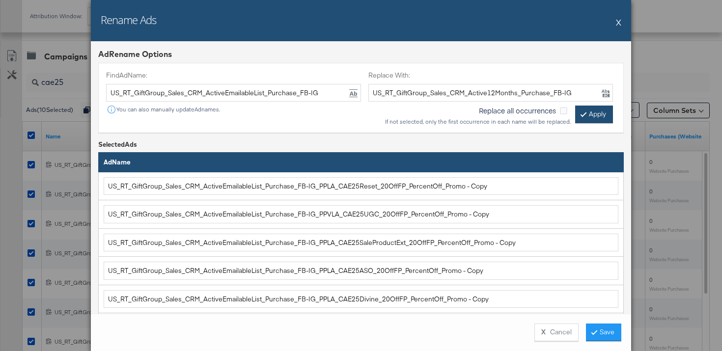
type input "US_RT_GiftGroup_Sales_CRM_Active12Months_Purchase_FB-IG_PPLA_CAE25Divine_20OffF…"
type input "US_RT_GiftGroup_Sales_CRM_Active12Months_Purchase_FB-IG_PPLA_CAE25Sale_20OffFP_…"
type input "US_RT_GiftGroup_Sales_CRM_Active12Months_Purchase_FB-IG_PPLA_CAE25AlmondMist_20…"
type input "US_RT_GiftGroup_Sales_CRM_Active12Months_Purchase_FB-IG_PPLA_CAE25SheaHC_20OffF…"
type input "US_RT_GiftGroup_Sales_CRM_Active12Months_Purchase_FB-IG_PPLA_CAE25EndSoon_20Off…"
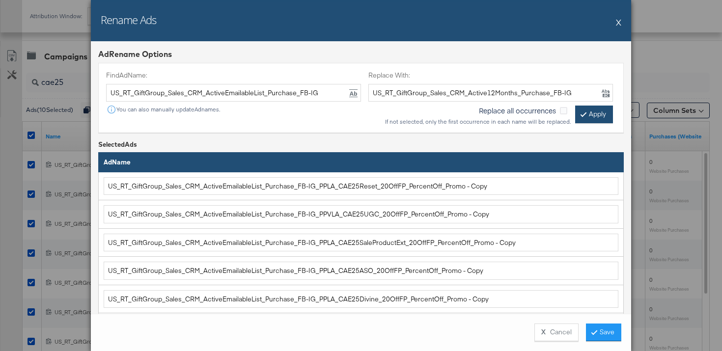
type input "US_RT_GiftGroup_Sales_CRM_Active12Months_Purchase_FB-IG_PPVLA_CAE25PromoNoProdG…"
click at [597, 329] on button "Save" at bounding box center [603, 333] width 35 height 18
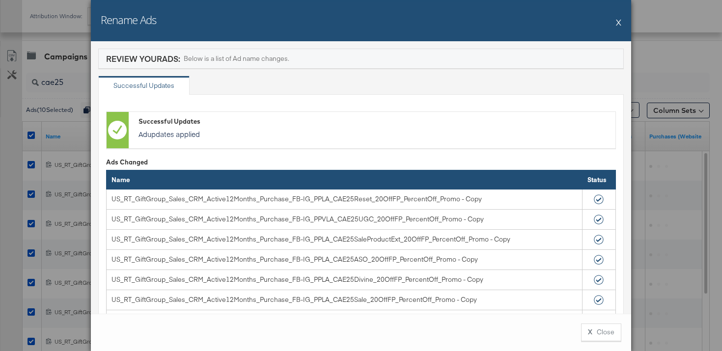
click at [597, 323] on div "X Close" at bounding box center [361, 332] width 540 height 37
click at [599, 333] on button "X Close" at bounding box center [601, 333] width 40 height 18
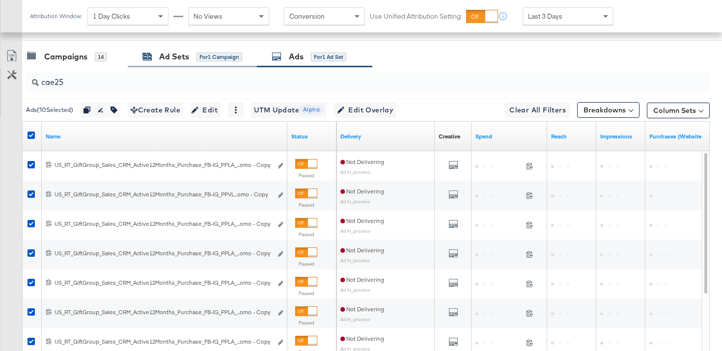
click at [166, 54] on div "Ad Sets" at bounding box center [174, 56] width 30 height 11
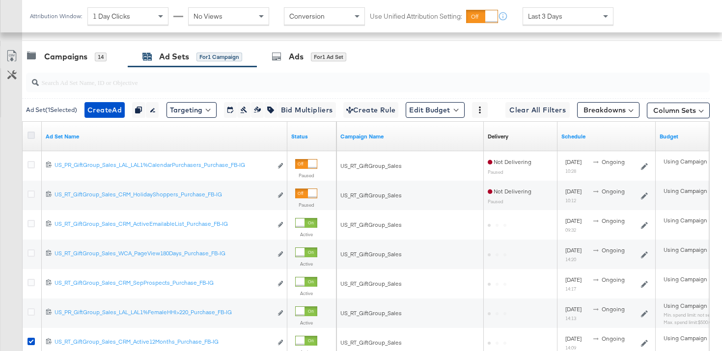
click at [28, 135] on icon at bounding box center [31, 135] width 7 height 7
click at [0, 0] on input "checkbox" at bounding box center [0, 0] width 0 height 0
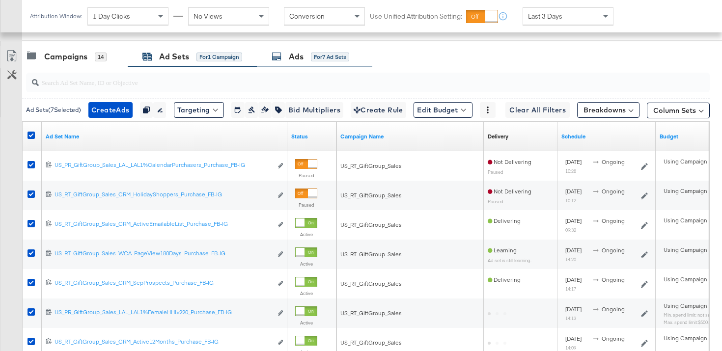
click at [304, 61] on div "Ads" at bounding box center [296, 56] width 15 height 11
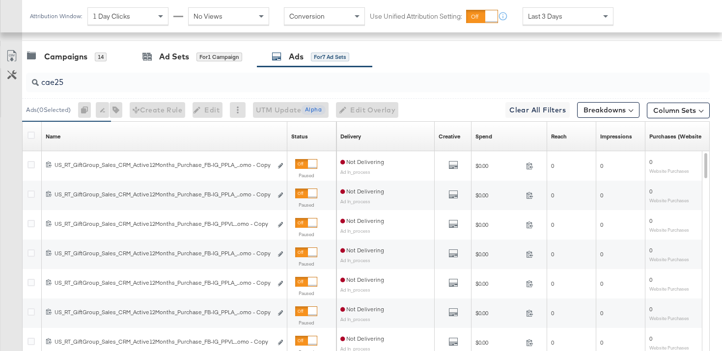
click at [30, 139] on div at bounding box center [33, 137] width 10 height 10
click at [31, 138] on icon at bounding box center [31, 135] width 7 height 7
click at [0, 0] on input "checkbox" at bounding box center [0, 0] width 0 height 0
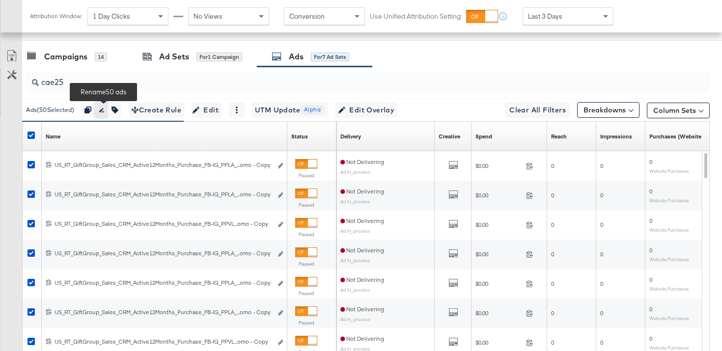
click at [108, 114] on button "button" at bounding box center [101, 110] width 13 height 16
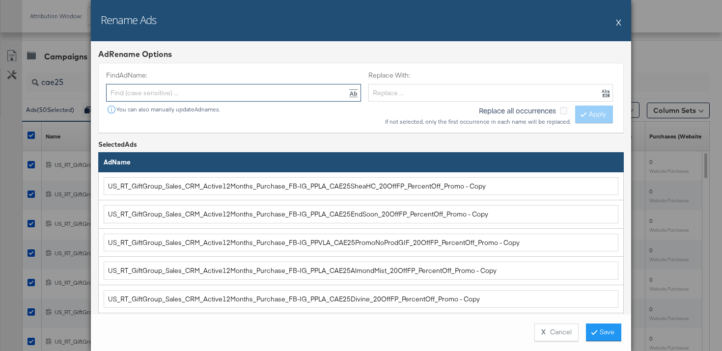
click at [201, 90] on input "text" at bounding box center [233, 93] width 255 height 18
type input "- Copy"
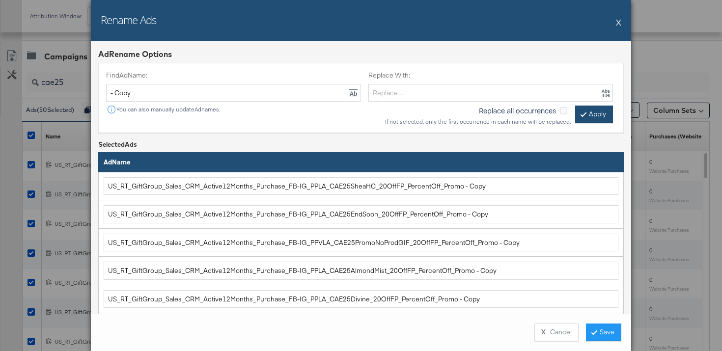
click at [582, 113] on button "Apply" at bounding box center [594, 115] width 38 height 18
type input "US_RT_GiftGroup_Sales_CRM_Active12Months_Purchase_FB-IG_PPLA_CAE25SheaHC_20OffF…"
type input "US_RT_GiftGroup_Sales_CRM_Active12Months_Purchase_FB-IG_PPLA_CAE25EndSoon_20Off…"
type input "US_RT_GiftGroup_Sales_CRM_Active12Months_Purchase_FB-IG_PPVLA_CAE25PromoNoProdG…"
type input "US_RT_GiftGroup_Sales_CRM_Active12Months_Purchase_FB-IG_PPLA_CAE25AlmondMist_20…"
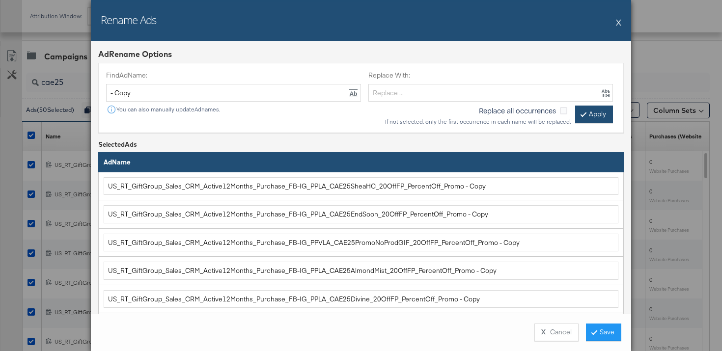
type input "US_RT_GiftGroup_Sales_CRM_Active12Months_Purchase_FB-IG_PPLA_CAE25Divine_20OffF…"
type input "US_RT_GiftGroup_Sales_CRM_Active12Months_Purchase_FB-IG_PPLA_CAE25Sale_20OffFP_…"
type input "US_RT_GiftGroup_Sales_CRM_Active12Months_Purchase_FB-IG_PPVLA_CAE25UGC_20OffFP_…"
type input "US_RT_GiftGroup_Sales_CRM_Active12Months_Purchase_FB-IG_PPLA_CAE25Reset_20OffFP…"
type input "US_RT_GiftGroup_Sales_CRM_Active12Months_Purchase_FB-IG_PPLA_CAE25ASO_20OffFP_P…"
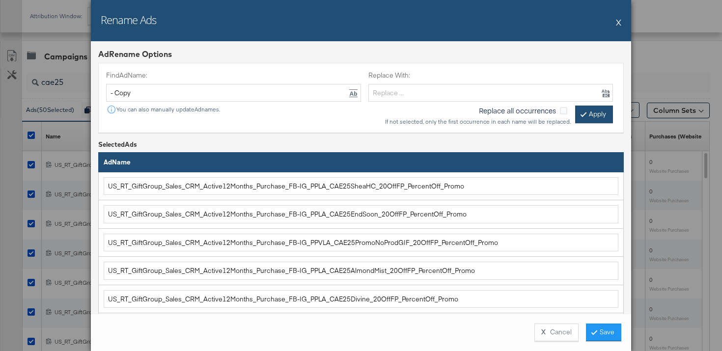
type input "US_RT_GiftGroup_Sales_CRM_Active12Months_Purchase_FB-IG_PPLA_CAE25SaleProductEx…"
type input "US_PR_GiftGroup_Sales_LAL_LAL1%FemaleHHI>220_Purchase_FB-IG_PPLA_CAE25ASO_20Off…"
type input "US_PR_GiftGroup_Sales_LAL_LAL1%FemaleHHI>220_Purchase_FB-IG_PPLA_CAE25Sale_20Of…"
type input "US_PR_GiftGroup_Sales_LAL_LAL1%FemaleHHI>220_Purchase_FB-IG_PPLA_CAE25Divine_20…"
type input "US_PR_GiftGroup_Sales_LAL_LAL1%FemaleHHI>220_Purchase_FB-IG_PPLA_CAE25AlmondMis…"
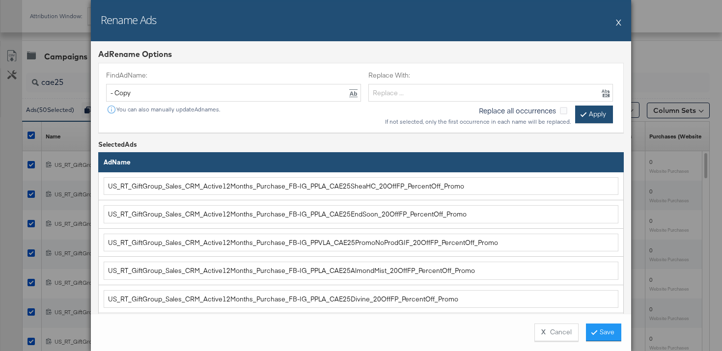
type input "US_PR_GiftGroup_Sales_LAL_LAL1%FemaleHHI>220_Purchase_FB-IG_PPVLA_CAE25PromoNoP…"
type input "US_PR_GiftGroup_Sales_LAL_LAL1%FemaleHHI>220_Purchase_FB-IG_PPVLA_CAE25UGC_20Of…"
type input "US_PR_GiftGroup_Sales_LAL_LAL1%FemaleHHI>220_Purchase_FB-IG_PPLA_CAE25EndSoon_2…"
type input "US_PR_GiftGroup_Sales_LAL_LAL1%FemaleHHI>220_Purchase_FB-IG_PPLA_CAE25SheaHC_20…"
type input "US_PR_GiftGroup_Sales_LAL_LAL1%FemaleHHI>220_Purchase_FB-IG_PPLA_CAE25Reset_20O…"
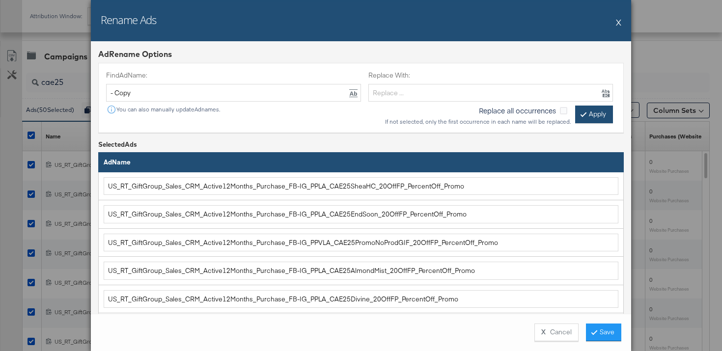
type input "US_PR_GiftGroup_Sales_LAL_LAL1%FemaleHHI>220_Purchase_FB-IG_PPLA_CAE25SaleProdu…"
type input "US_RT_GiftGroup_Sales_WCA_PageView180Days_Purchase_FB-IG_PPLA_CAE25EndSoon_20Of…"
type input "US_RT_GiftGroup_Sales_WCA_PageView180Days_Purchase_FB-IG_PPLA_CAE25Sale_20OffFP…"
type input "US_RT_GiftGroup_Sales_CRM_SepProspects_Purchase_FB-IG_PPLA_CAE25EndSoon_20OffFP…"
type input "US_RT_GiftGroup_Sales_WCA_PageView180Days_Purchase_FB-IG_PPLA_CAE25SheaHC_20Off…"
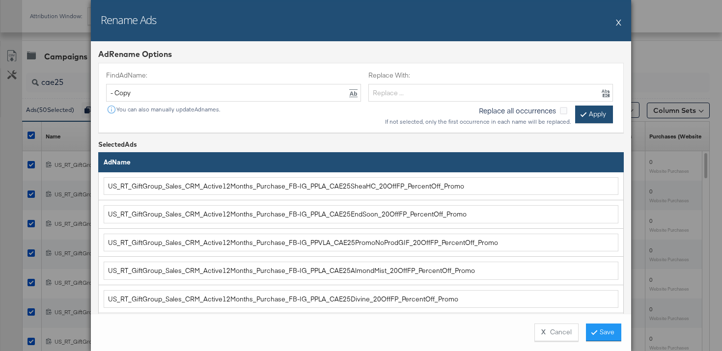
type input "US_RT_GiftGroup_Sales_CRM_SepProspects_Purchase_FB-IG_PPVLA_CAE25PromoNoProdGIF…"
type input "US_RT_GiftGroup_Sales_CRM_SepProspects_Purchase_FB-IG_PPLA_CAE25Divine_20OffFP_…"
type input "US_RT_GiftGroup_Sales_CRM_SepProspects_Purchase_FB-IG_PPLA_CAE25AlmondMist_20Of…"
type input "US_RT_GiftGroup_Sales_CRM_SepProspects_Purchase_FB-IG_PPLA_CAE25Reset_20OffFP_P…"
type input "US_RT_GiftGroup_Sales_CRM_SepProspects_Purchase_FB-IG_PPVLA_CAE25UGC_20OffFP_Pe…"
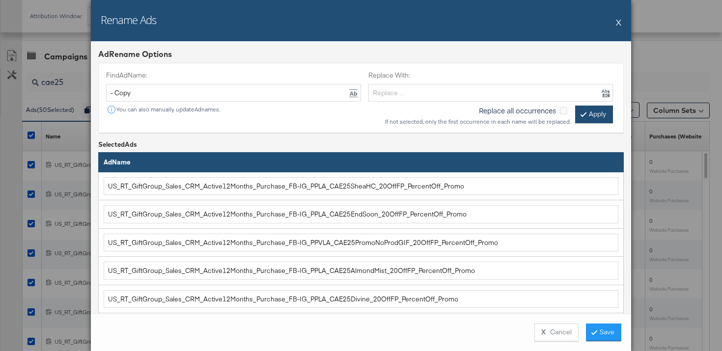
type input "US_RT_GiftGroup_Sales_CRM_SepProspects_Purchase_FB-IG_PPLA_CAE25Sale_20OffFP_Pe…"
type input "US_RT_GiftGroup_Sales_CRM_SepProspects_Purchase_FB-IG_PPLA_CAE25ASO_20OffFP_Per…"
type input "US_RT_GiftGroup_Sales_CRM_SepProspects_Purchase_FB-IG_PPLA_CAE25SheaHC_20OffFP_…"
type input "US_RT_GiftGroup_Sales_CRM_SepProspects_Purchase_FB-IG_PPLA_CAE25SaleProductExt_…"
type input "US_RT_GiftGroup_Sales_WCA_PageView180Days_Purchase_FB-IG_PPLA_CAE25AlmondMist_2…"
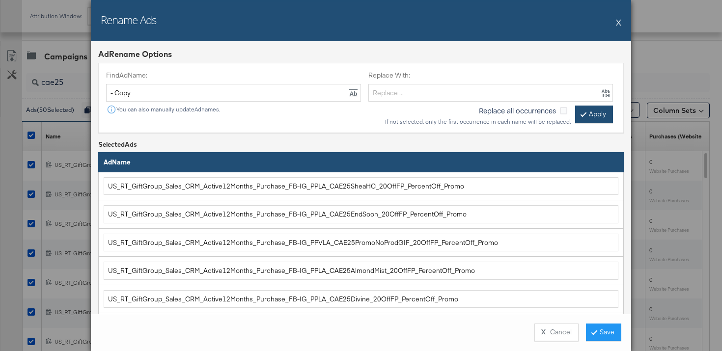
type input "US_RT_GiftGroup_Sales_WCA_PageView180Days_Purchase_FB-IG_PPVLA_CAE25UGC_20OffFP…"
type input "US_RT_GiftGroup_Sales_WCA_PageView180Days_Purchase_FB-IG_PPVLA_CAE25PromoNoProd…"
type input "US_RT_GiftGroup_Sales_WCA_PageView180Days_Purchase_FB-IG_PPLA_CAE25Reset_20OffF…"
type input "US_RT_GiftGroup_Sales_WCA_PageView180Days_Purchase_FB-IG_PPLA_CAE25ASO_20OffFP_…"
type input "US_RT_GiftGroup_Sales_WCA_PageView180Days_Purchase_FB-IG_PPLA_CAE25Divine_20Off…"
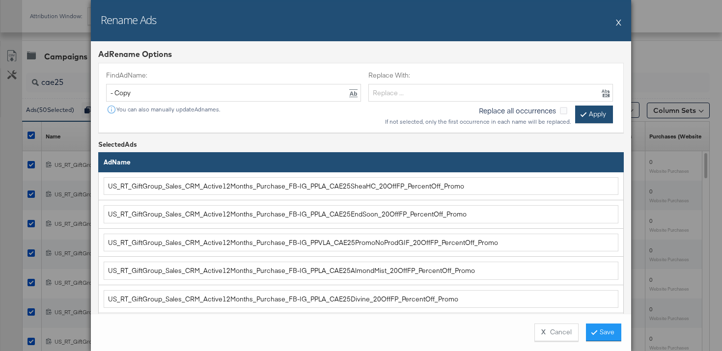
type input "US_RT_GiftGroup_Sales_WCA_PageView180Days_Purchase_FB-IG_PPLA_CAE25SaleProductE…"
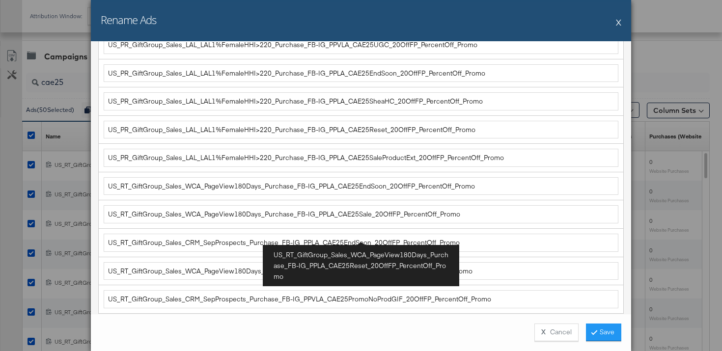
scroll to position [1156, 0]
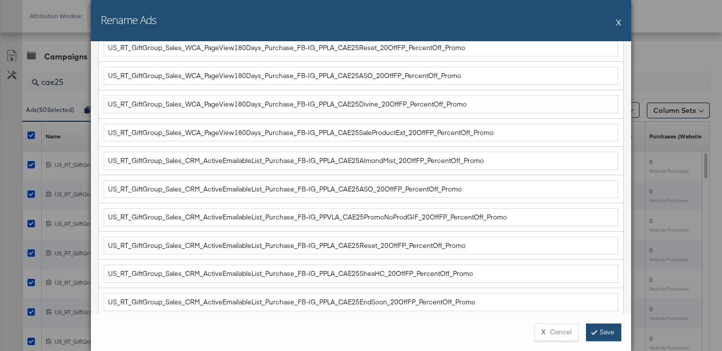
click at [591, 333] on button "Save" at bounding box center [603, 333] width 35 height 18
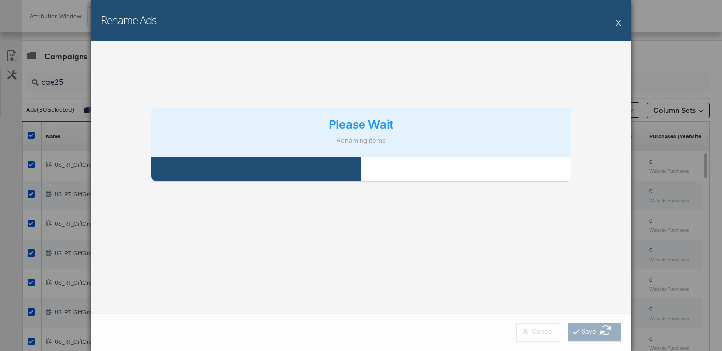
scroll to position [0, 0]
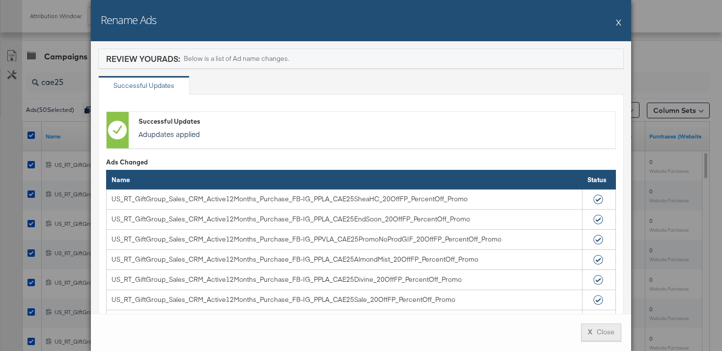
click at [601, 337] on button "X Close" at bounding box center [601, 333] width 40 height 18
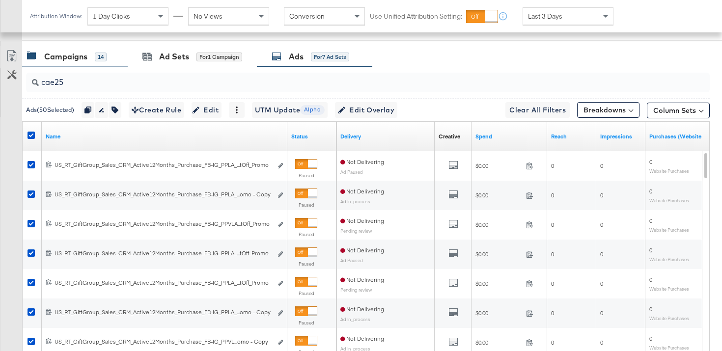
click at [74, 51] on div "Campaigns" at bounding box center [65, 56] width 43 height 11
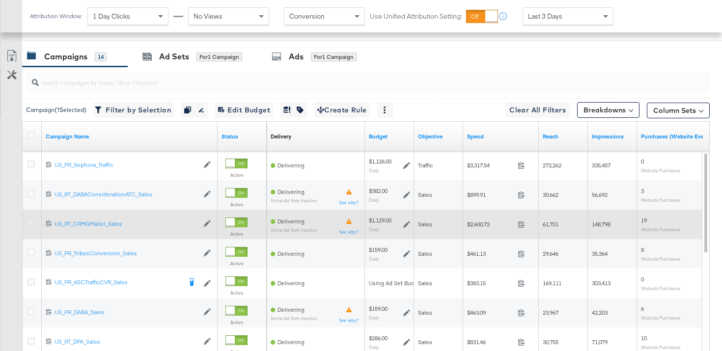
click at [32, 221] on icon at bounding box center [31, 223] width 7 height 7
click at [0, 0] on input "checkbox" at bounding box center [0, 0] width 0 height 0
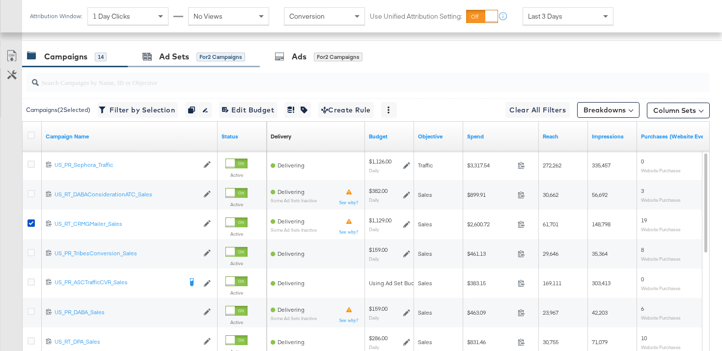
click at [182, 50] on div "Ad Sets for 2 Campaigns" at bounding box center [194, 56] width 132 height 21
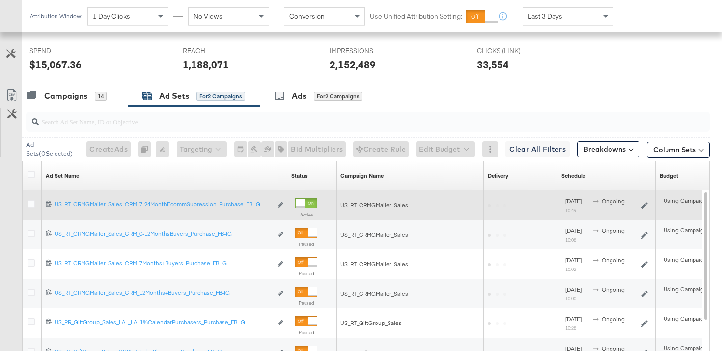
scroll to position [426, 0]
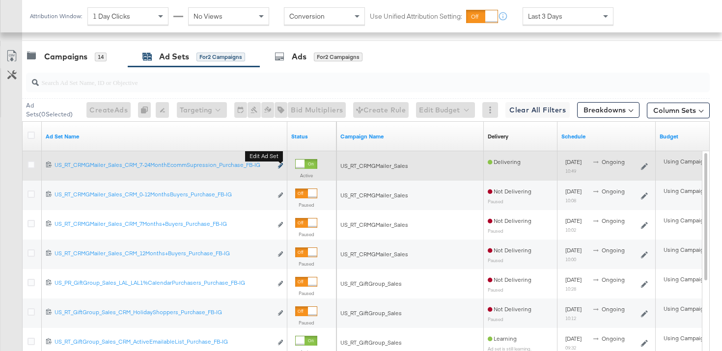
click at [281, 166] on icon "link" at bounding box center [280, 165] width 5 height 5
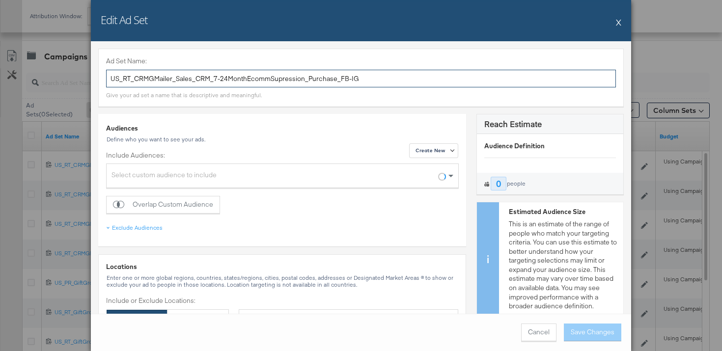
click at [270, 84] on input "US_RT_CRMGMailer_Sales_CRM_7-24MonthEcommSupression_Purchase_FB-IG" at bounding box center [361, 79] width 510 height 18
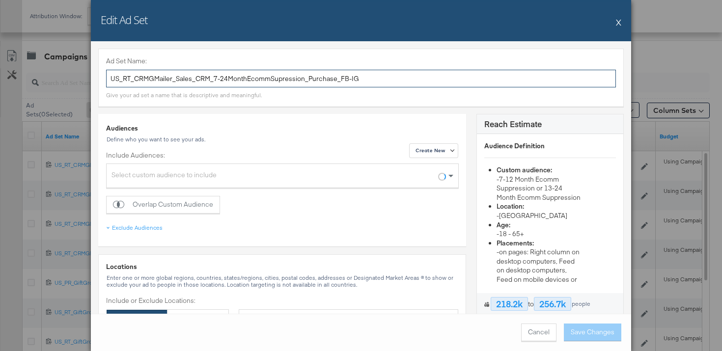
click at [270, 84] on input "US_RT_CRMGMailer_Sales_CRM_7-24MonthEcommSupression_Purchase_FB-IG" at bounding box center [361, 79] width 510 height 18
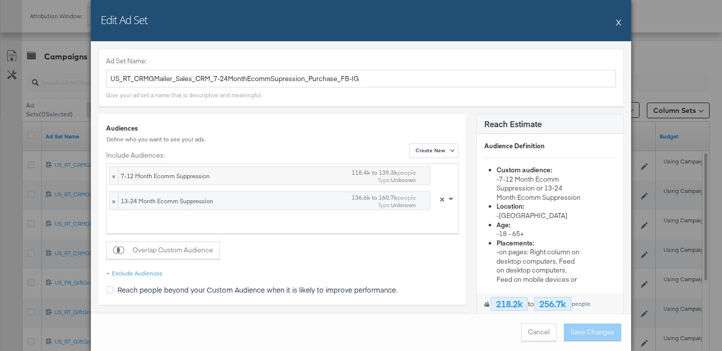
click at [619, 18] on button "X" at bounding box center [618, 22] width 5 height 20
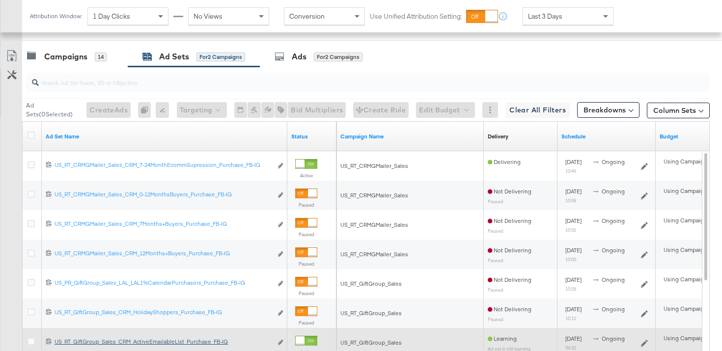
scroll to position [246, 0]
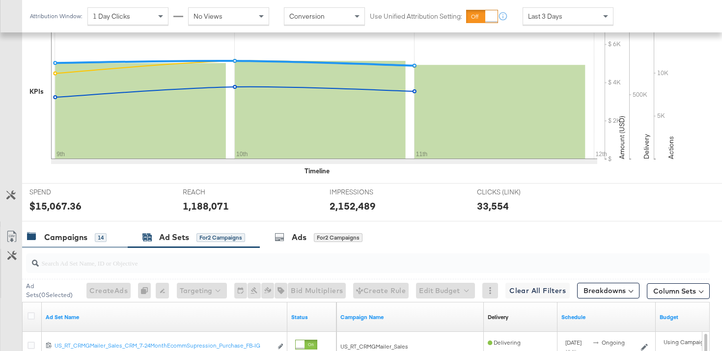
click at [81, 236] on div "Campaigns" at bounding box center [65, 237] width 43 height 11
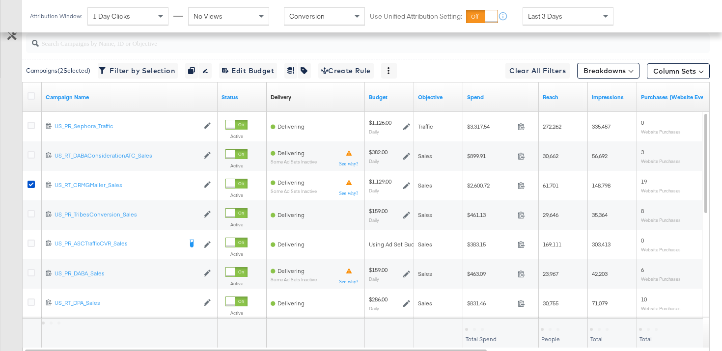
scroll to position [486, 0]
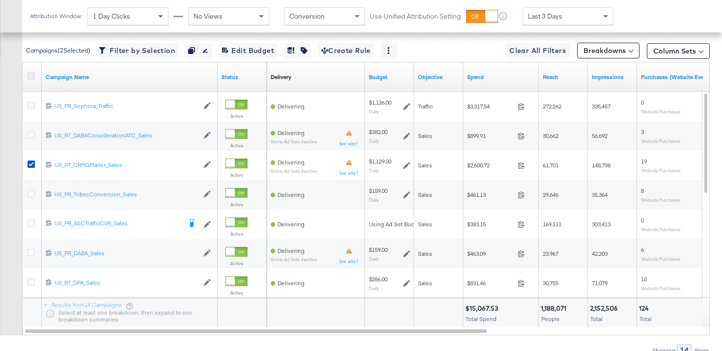
click at [31, 75] on icon at bounding box center [31, 75] width 7 height 7
click at [0, 0] on input "checkbox" at bounding box center [0, 0] width 0 height 0
click at [31, 75] on icon at bounding box center [31, 75] width 7 height 7
click at [0, 0] on input "checkbox" at bounding box center [0, 0] width 0 height 0
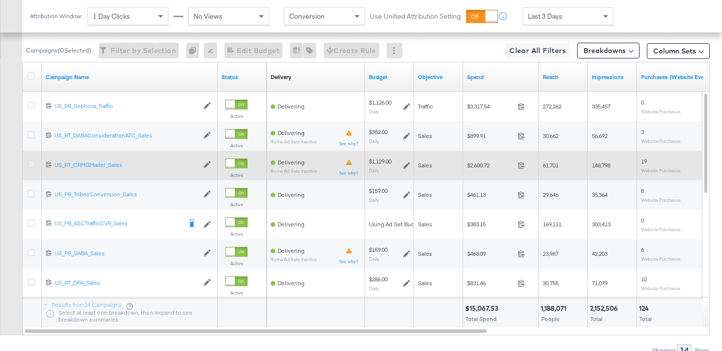
click at [30, 165] on icon at bounding box center [31, 164] width 7 height 7
click at [0, 0] on input "checkbox" at bounding box center [0, 0] width 0 height 0
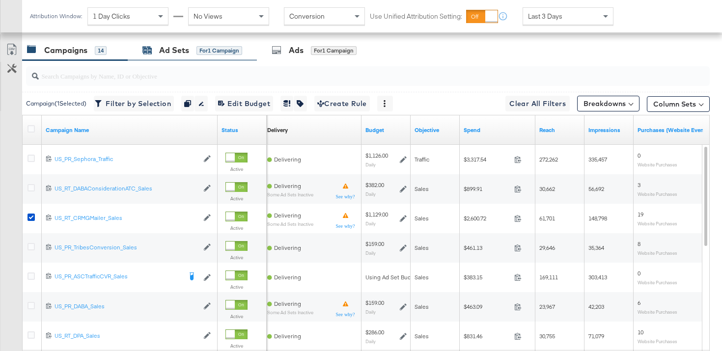
click at [173, 50] on div "Ad Sets" at bounding box center [174, 50] width 30 height 11
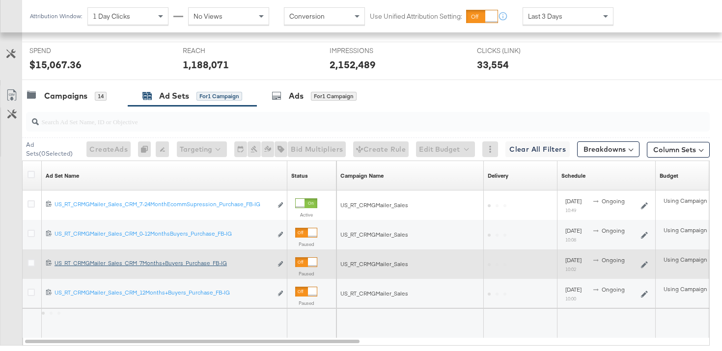
scroll to position [433, 0]
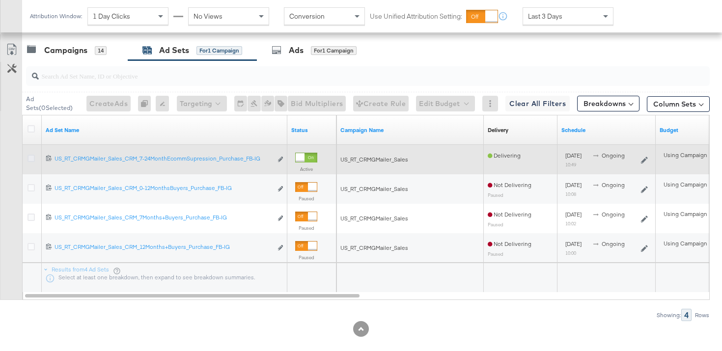
click at [28, 159] on icon at bounding box center [31, 158] width 7 height 7
click at [0, 0] on input "checkbox" at bounding box center [0, 0] width 0 height 0
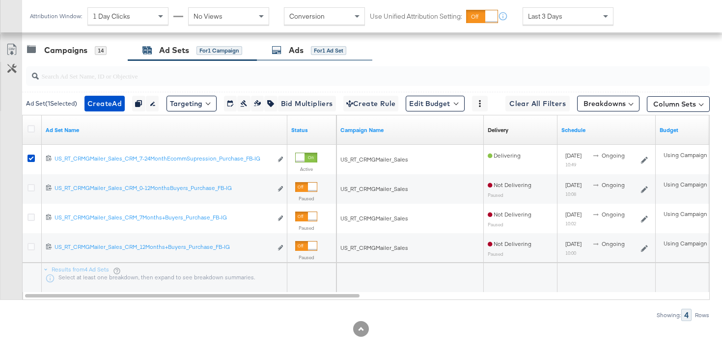
click at [296, 55] on div "Ads" at bounding box center [296, 50] width 15 height 11
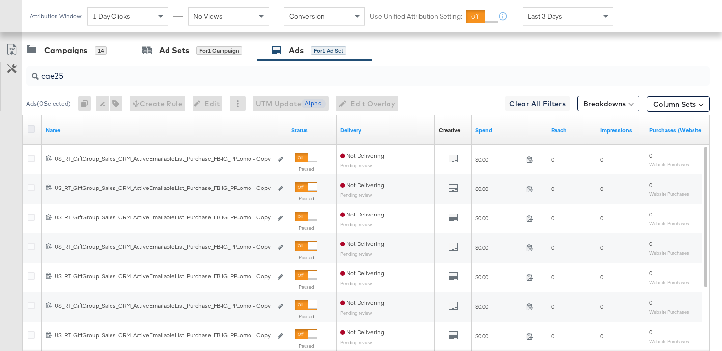
click at [33, 129] on icon at bounding box center [31, 128] width 7 height 7
click at [0, 0] on input "checkbox" at bounding box center [0, 0] width 0 height 0
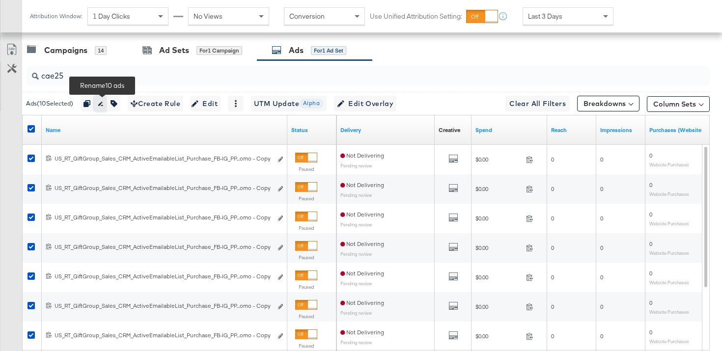
click at [102, 102] on icon "button" at bounding box center [100, 103] width 7 height 7
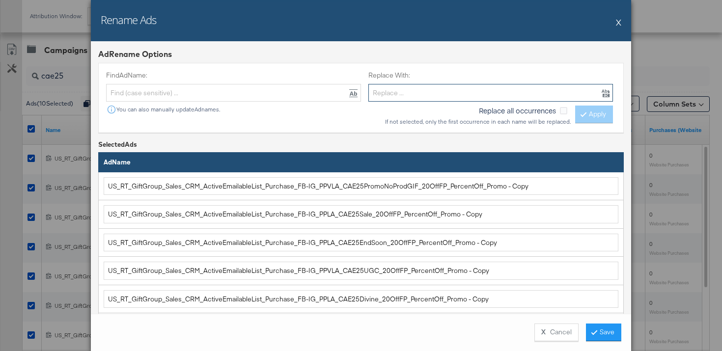
click at [378, 95] on input "text" at bounding box center [490, 93] width 245 height 18
paste input "US_RT_CRMGMailer_Sales_CRM_7-24MonthEcommSupression_Purchase_FB-IG"
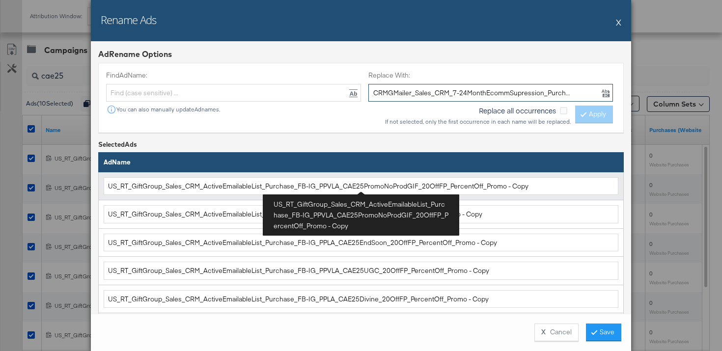
type input "US_RT_CRMGMailer_Sales_CRM_7-24MonthEcommSupression_Purchase_FB-IG"
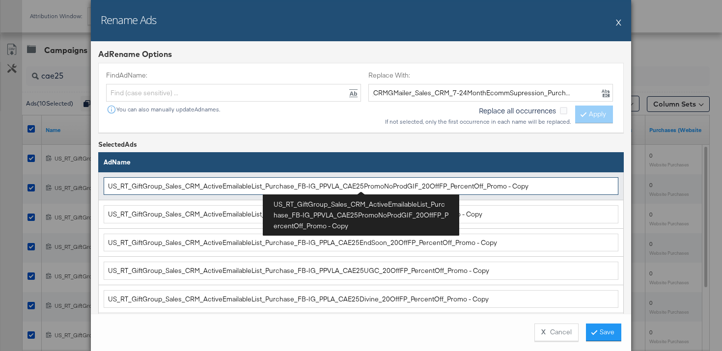
scroll to position [0, 0]
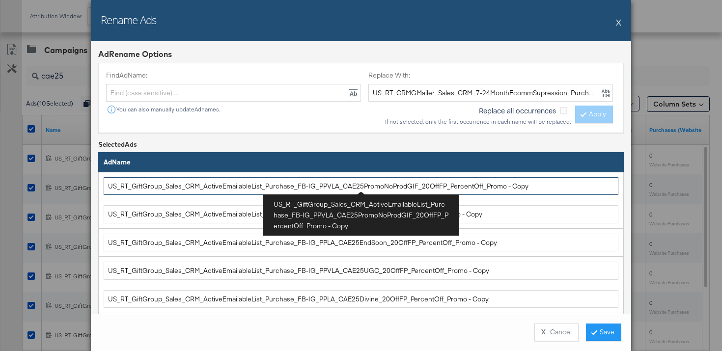
drag, startPoint x: 312, startPoint y: 187, endPoint x: 90, endPoint y: 172, distance: 223.0
click at [90, 172] on div "Rename Ads X Ad Rename Options Find Ad Name: You can also manually update Ad na…" at bounding box center [361, 175] width 722 height 351
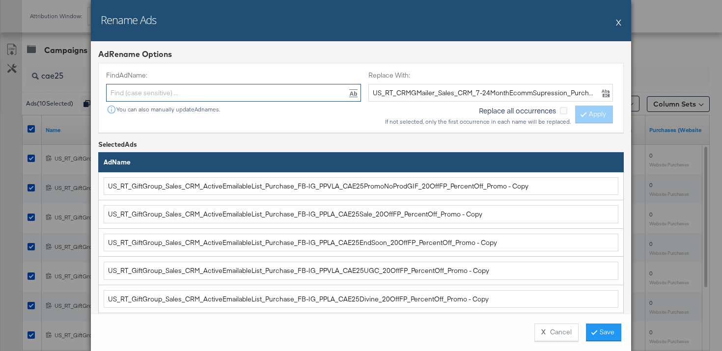
click at [152, 96] on input "text" at bounding box center [233, 93] width 255 height 18
paste input "US_RT_GiftGroup_Sales_CRM_ActiveEmailableList_Purchase_FB-IG"
type input "US_RT_GiftGroup_Sales_CRM_ActiveEmailableList_Purchase_FB-IG"
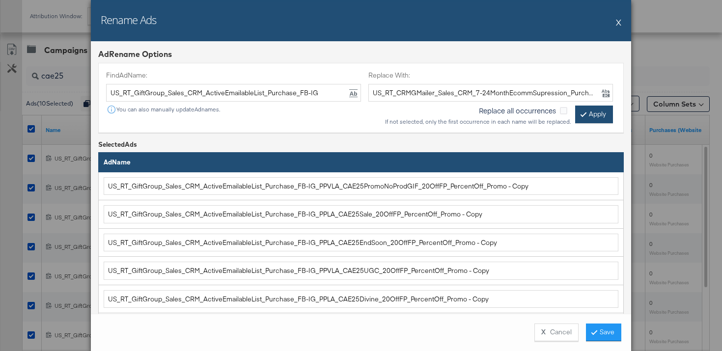
click at [607, 111] on button "Apply" at bounding box center [594, 115] width 38 height 18
type input "US_RT_CRMGMailer_Sales_CRM_7-24MonthEcommSupression_Purchase_FB-IG_PPVLA_CAE25P…"
type input "US_RT_CRMGMailer_Sales_CRM_7-24MonthEcommSupression_Purchase_FB-IG_PPLA_CAE25Sa…"
type input "US_RT_CRMGMailer_Sales_CRM_7-24MonthEcommSupression_Purchase_FB-IG_PPLA_CAE25En…"
type input "US_RT_CRMGMailer_Sales_CRM_7-24MonthEcommSupression_Purchase_FB-IG_PPVLA_CAE25U…"
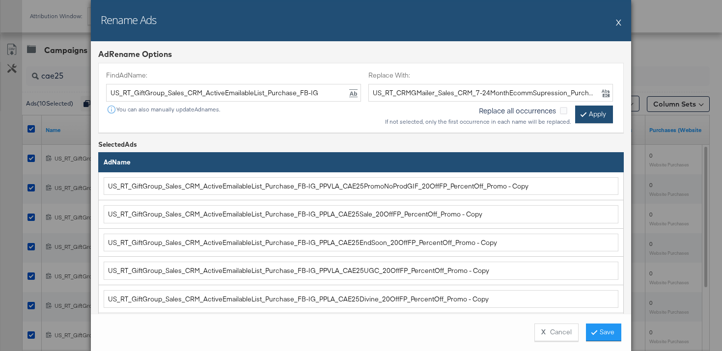
type input "US_RT_CRMGMailer_Sales_CRM_7-24MonthEcommSupression_Purchase_FB-IG_PPLA_CAE25Di…"
type input "US_RT_CRMGMailer_Sales_CRM_7-24MonthEcommSupression_Purchase_FB-IG_PPLA_CAE25Sh…"
type input "US_RT_CRMGMailer_Sales_CRM_7-24MonthEcommSupression_Purchase_FB-IG_PPLA_CAE25Sa…"
type input "US_RT_CRMGMailer_Sales_CRM_7-24MonthEcommSupression_Purchase_FB-IG_PPLA_CAE25Re…"
type input "US_RT_CRMGMailer_Sales_CRM_7-24MonthEcommSupression_Purchase_FB-IG_PPLA_CAE25AS…"
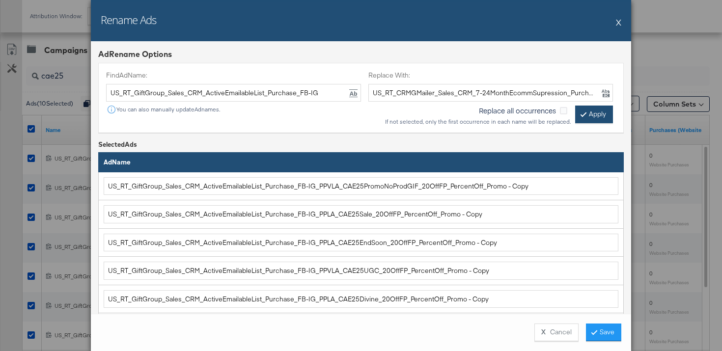
type input "US_RT_CRMGMailer_Sales_CRM_7-24MonthEcommSupression_Purchase_FB-IG_PPLA_CAE25Al…"
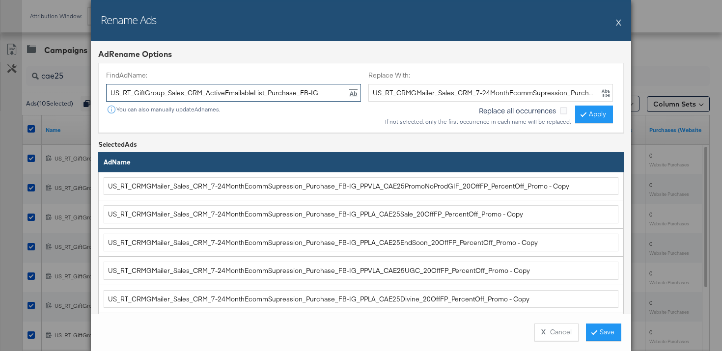
click at [252, 90] on input "US_RT_GiftGroup_Sales_CRM_ActiveEmailableList_Purchase_FB-IG" at bounding box center [233, 93] width 255 height 18
type input "- Copy"
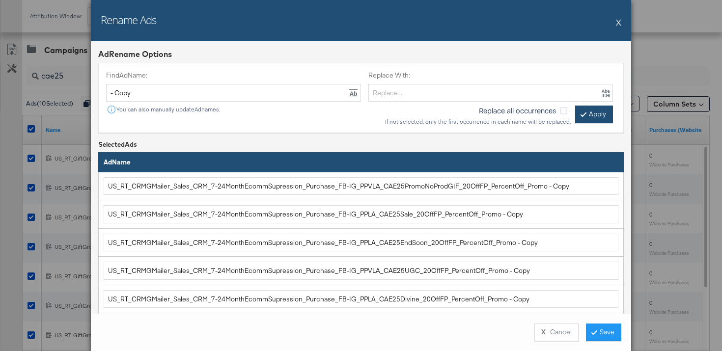
click at [585, 111] on button "Apply" at bounding box center [594, 115] width 38 height 18
type input "US_RT_CRMGMailer_Sales_CRM_7-24MonthEcommSupression_Purchase_FB-IG_PPVLA_CAE25P…"
type input "US_RT_CRMGMailer_Sales_CRM_7-24MonthEcommSupression_Purchase_FB-IG_PPLA_CAE25Sa…"
type input "US_RT_CRMGMailer_Sales_CRM_7-24MonthEcommSupression_Purchase_FB-IG_PPLA_CAE25En…"
type input "US_RT_CRMGMailer_Sales_CRM_7-24MonthEcommSupression_Purchase_FB-IG_PPVLA_CAE25U…"
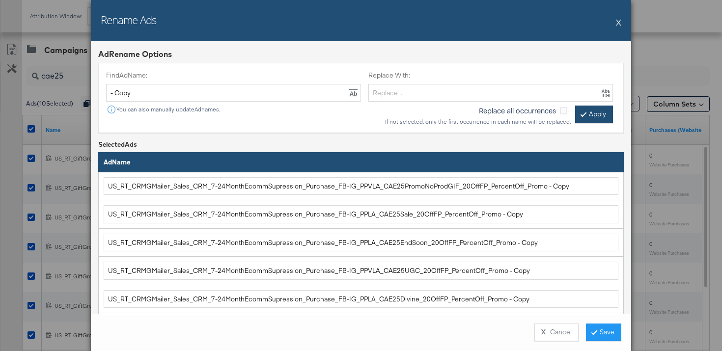
type input "US_RT_CRMGMailer_Sales_CRM_7-24MonthEcommSupression_Purchase_FB-IG_PPLA_CAE25Di…"
type input "US_RT_CRMGMailer_Sales_CRM_7-24MonthEcommSupression_Purchase_FB-IG_PPLA_CAE25Sh…"
type input "US_RT_CRMGMailer_Sales_CRM_7-24MonthEcommSupression_Purchase_FB-IG_PPLA_CAE25Sa…"
type input "US_RT_CRMGMailer_Sales_CRM_7-24MonthEcommSupression_Purchase_FB-IG_PPLA_CAE25Re…"
type input "US_RT_CRMGMailer_Sales_CRM_7-24MonthEcommSupression_Purchase_FB-IG_PPLA_CAE25AS…"
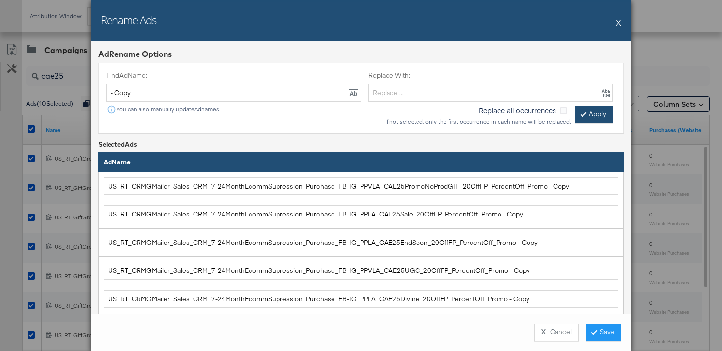
type input "US_RT_CRMGMailer_Sales_CRM_7-24MonthEcommSupression_Purchase_FB-IG_PPLA_CAE25Al…"
click at [603, 329] on button "Save" at bounding box center [603, 333] width 35 height 18
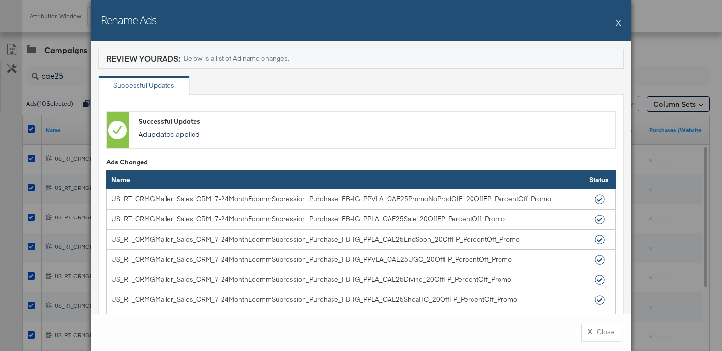
click at [603, 329] on button "X Close" at bounding box center [601, 333] width 40 height 18
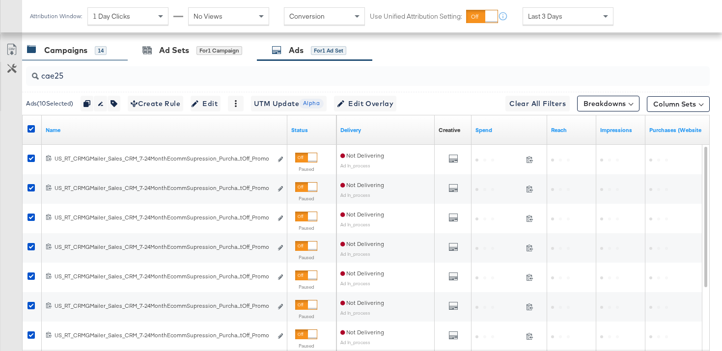
click at [67, 50] on div "Campaigns" at bounding box center [65, 50] width 43 height 11
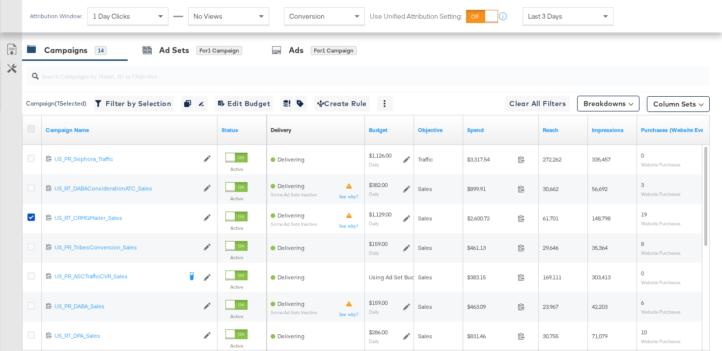
click at [32, 127] on icon at bounding box center [31, 128] width 7 height 7
click at [0, 0] on input "checkbox" at bounding box center [0, 0] width 0 height 0
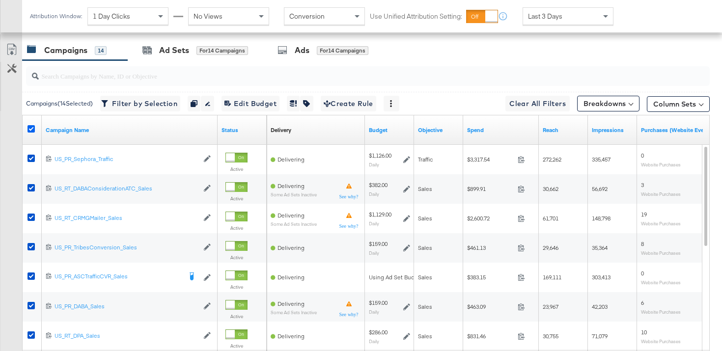
click at [32, 127] on icon at bounding box center [31, 128] width 7 height 7
click at [0, 0] on input "checkbox" at bounding box center [0, 0] width 0 height 0
